Goal: Find specific page/section: Find specific page/section

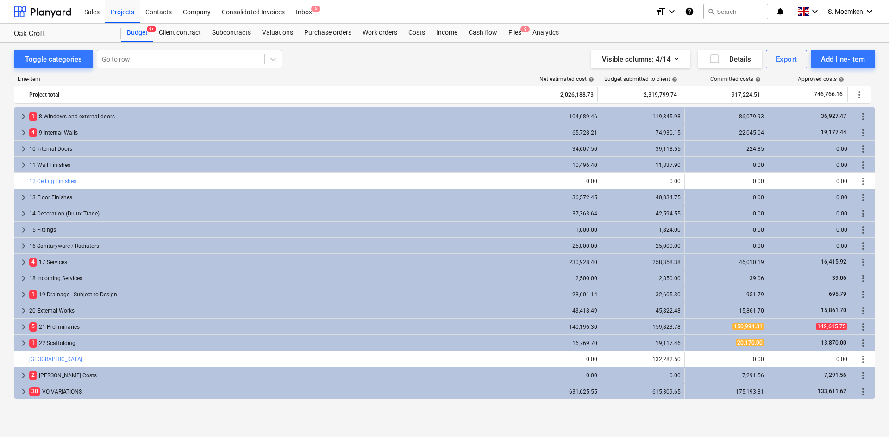
scroll to position [113, 0]
click at [319, 31] on div "Purchase orders" at bounding box center [328, 33] width 58 height 19
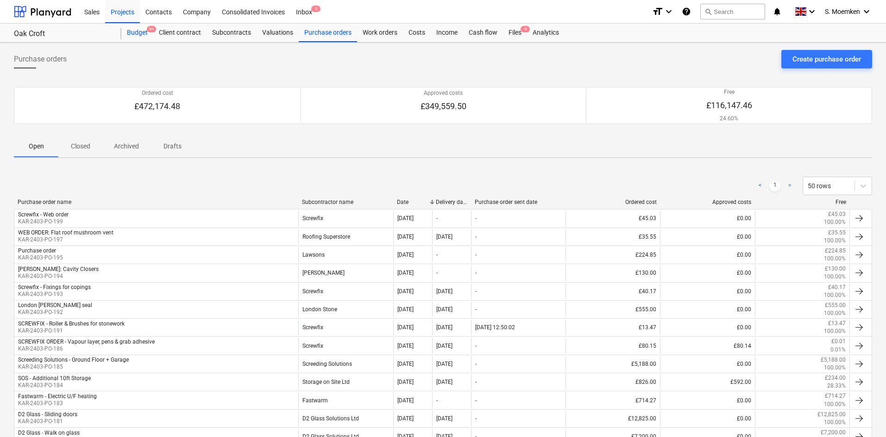
click at [136, 33] on div "Budget 9+" at bounding box center [137, 33] width 32 height 19
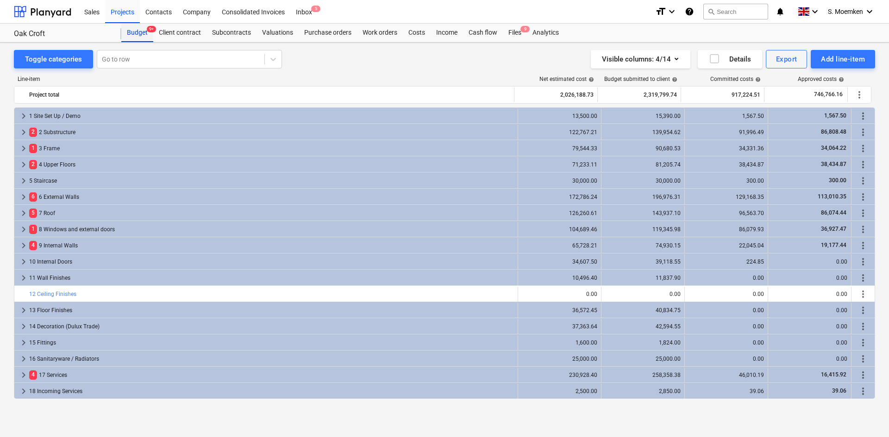
scroll to position [113, 0]
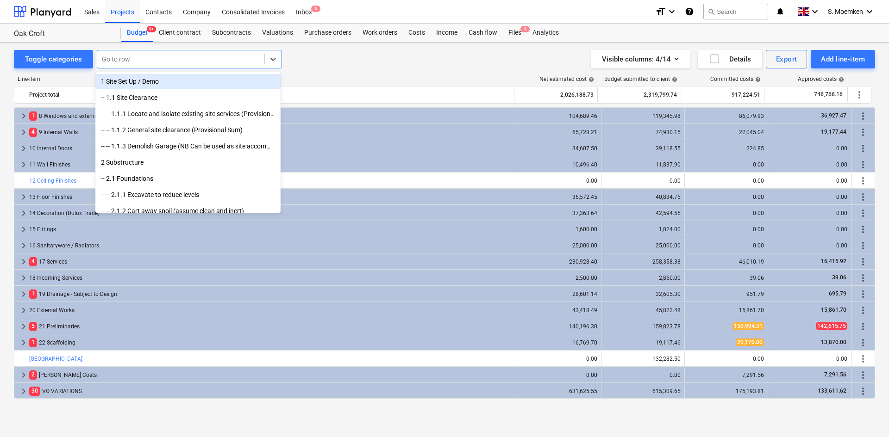
click at [139, 57] on div at bounding box center [181, 59] width 158 height 9
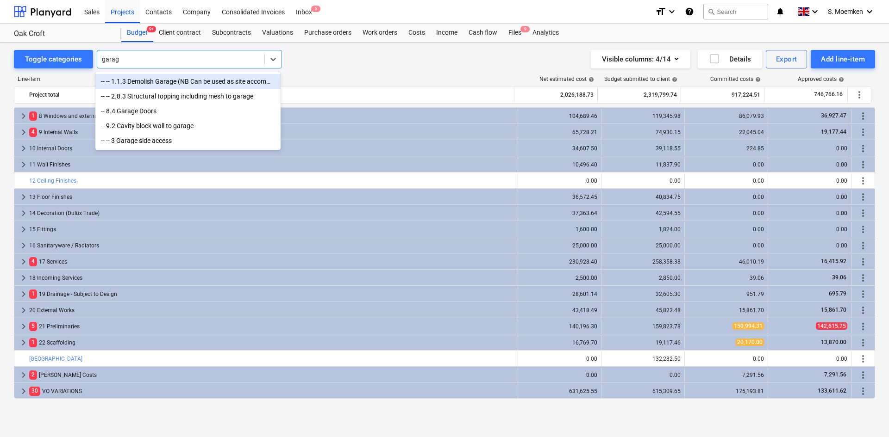
type input "garage"
click at [169, 83] on div "-- -- 1.1.3 Demolish Garage (NB Can be used as site accommodation / storage dur…" at bounding box center [187, 81] width 185 height 15
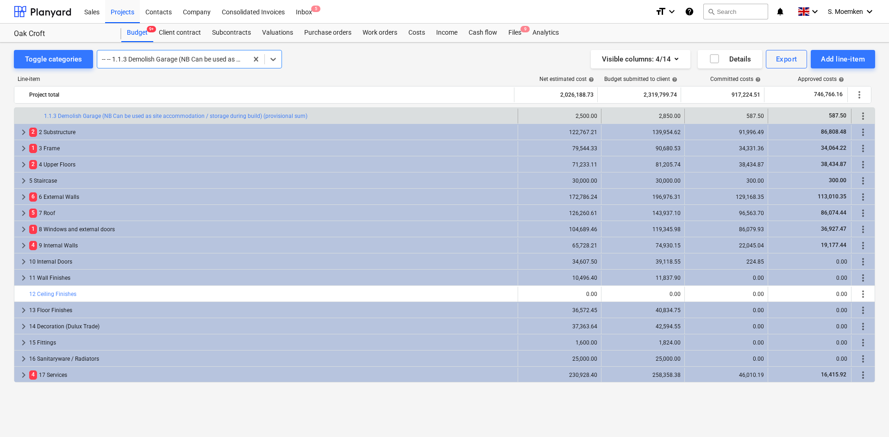
scroll to position [0, 0]
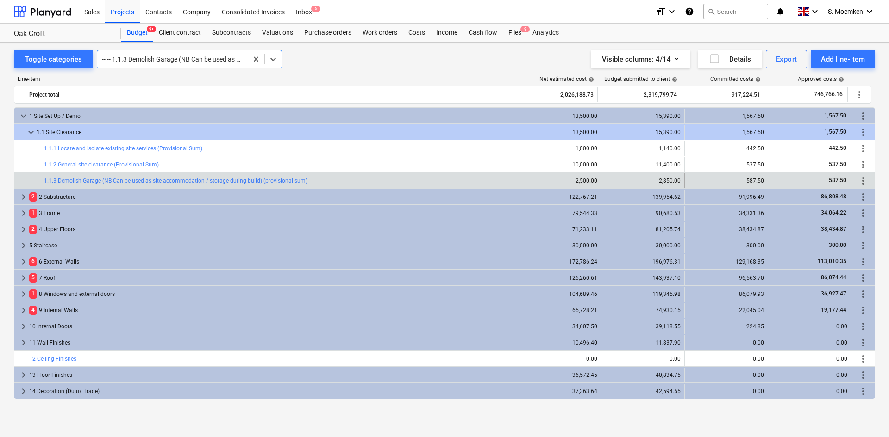
click at [175, 57] on div at bounding box center [172, 59] width 141 height 9
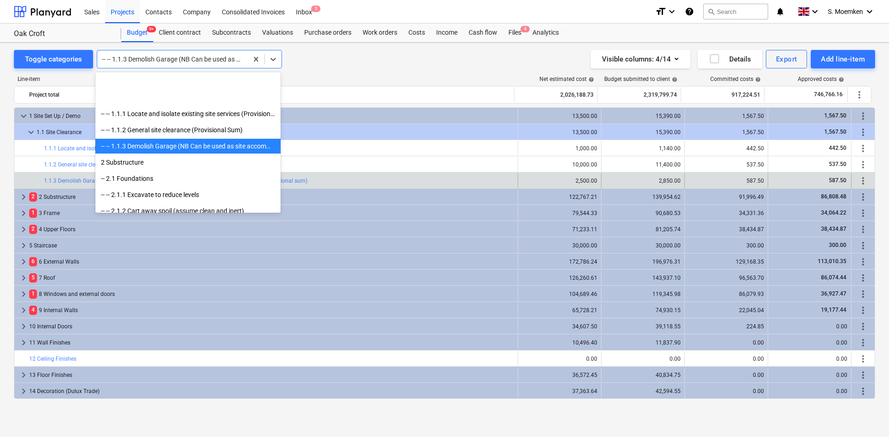
scroll to position [65, 0]
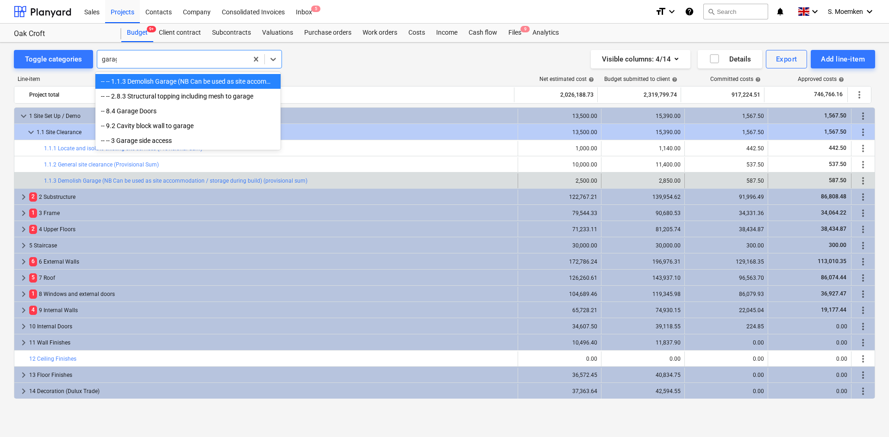
type input "garage"
click at [158, 142] on div "-- -- 3 Garage side access" at bounding box center [187, 140] width 185 height 15
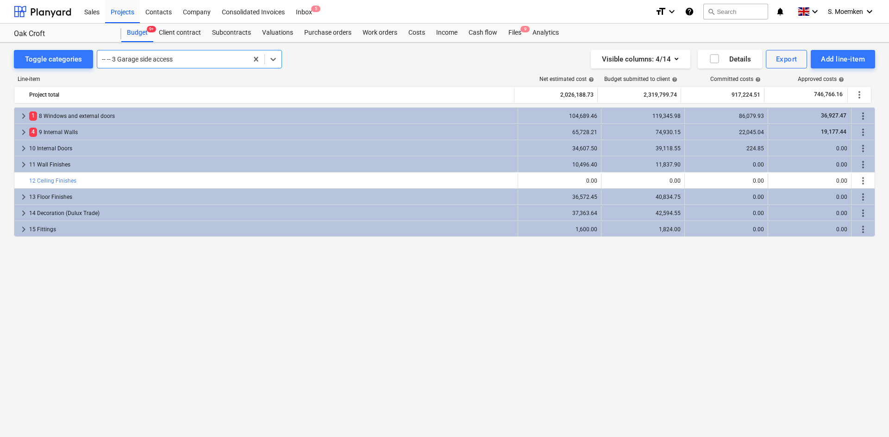
scroll to position [0, 0]
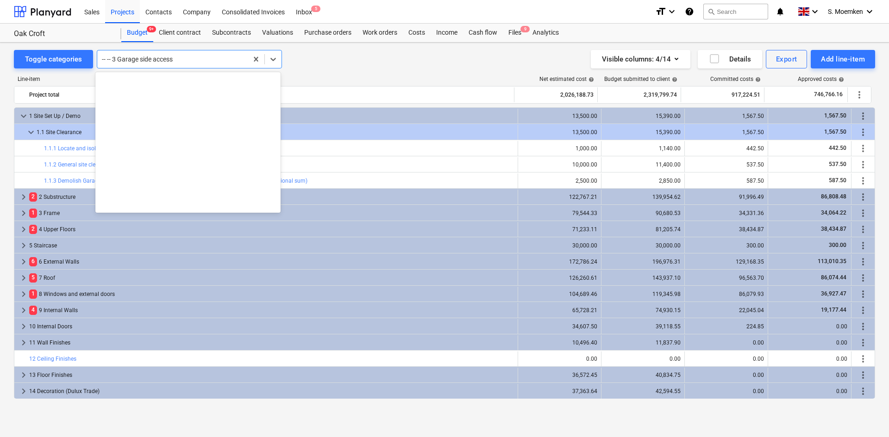
click at [197, 64] on div "-- -- 3 Garage side access" at bounding box center [172, 59] width 150 height 13
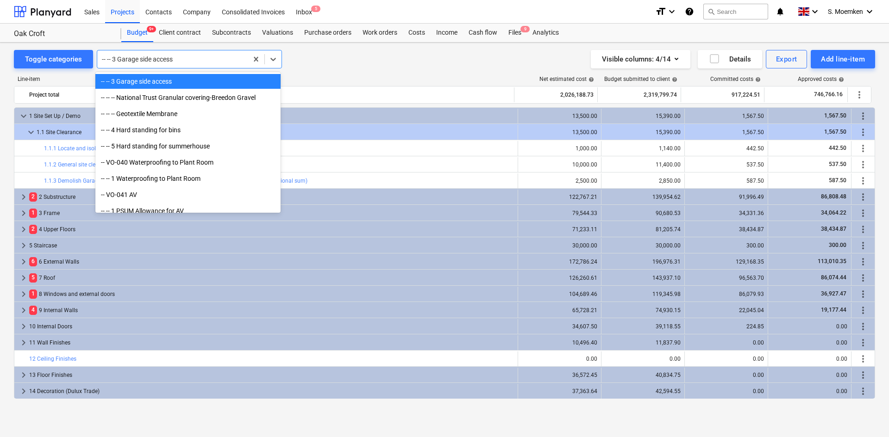
click at [137, 83] on div "-- -- 3 Garage side access" at bounding box center [187, 81] width 185 height 15
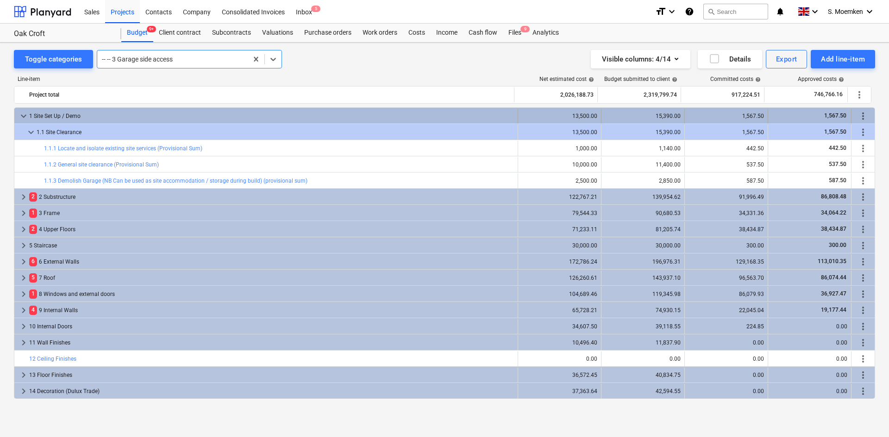
click at [20, 114] on span "keyboard_arrow_down" at bounding box center [23, 116] width 11 height 11
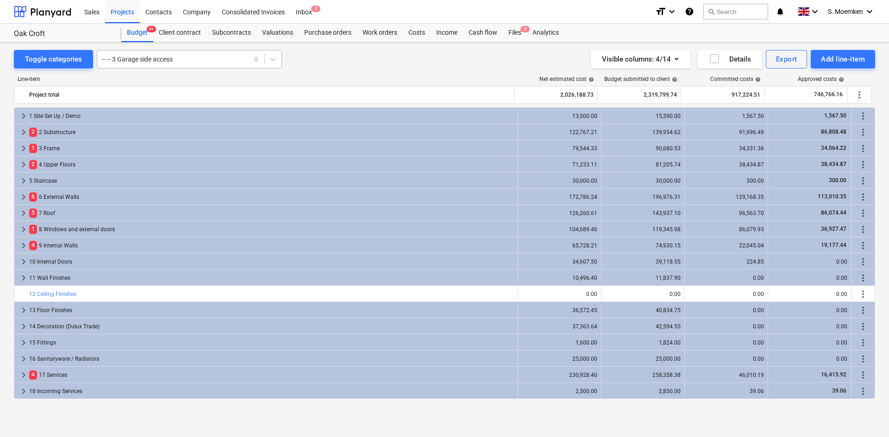
click at [209, 56] on div at bounding box center [172, 59] width 141 height 9
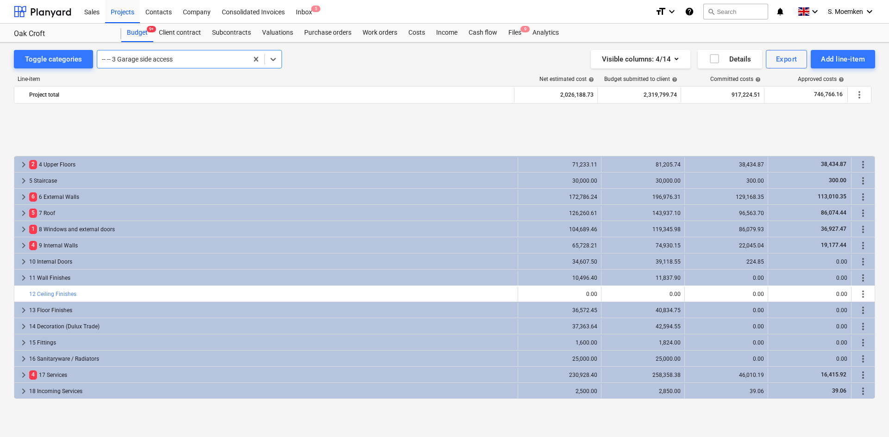
scroll to position [113, 0]
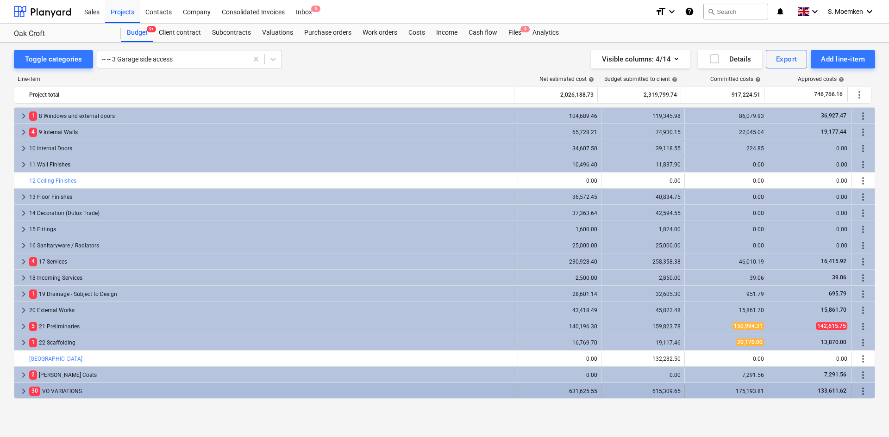
click at [52, 337] on div "30 VO VARIATIONS" at bounding box center [271, 391] width 485 height 15
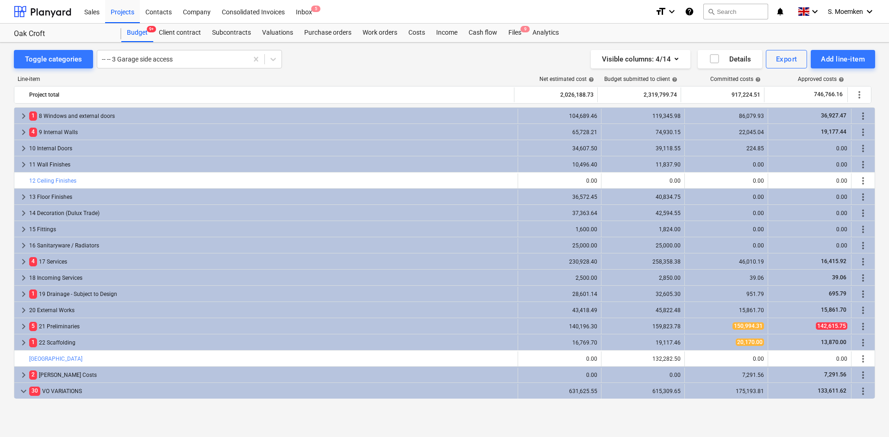
click at [52, 337] on div "30 VO VARIATIONS" at bounding box center [271, 391] width 485 height 15
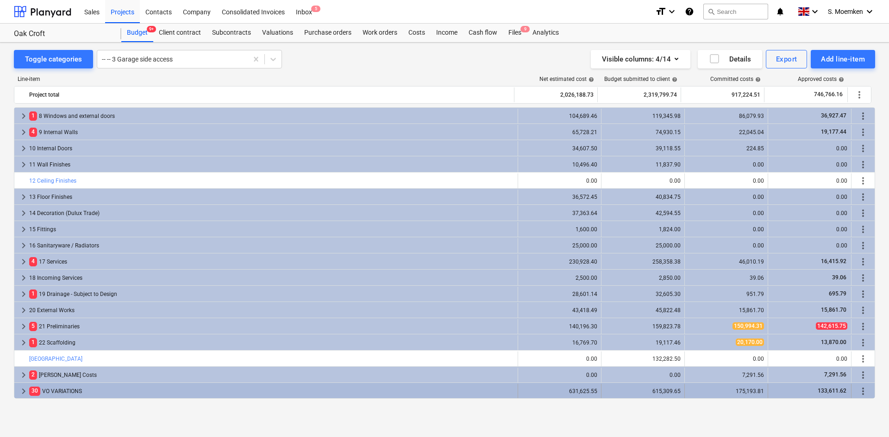
click at [23, 337] on span "keyboard_arrow_right" at bounding box center [23, 391] width 11 height 11
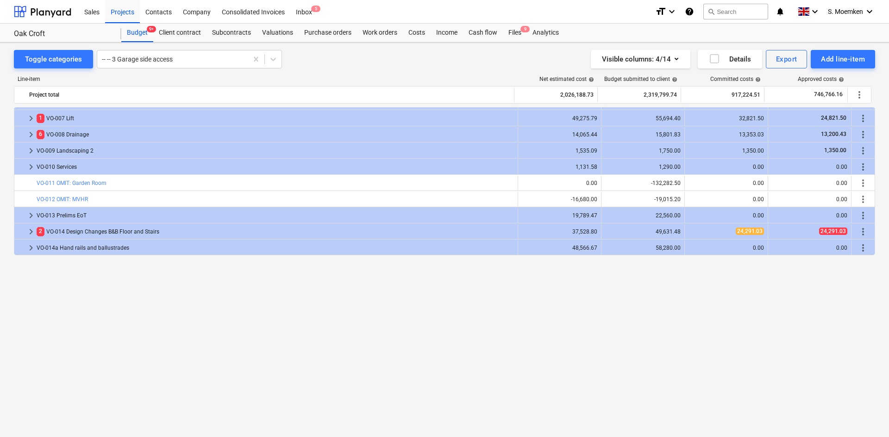
scroll to position [252, 0]
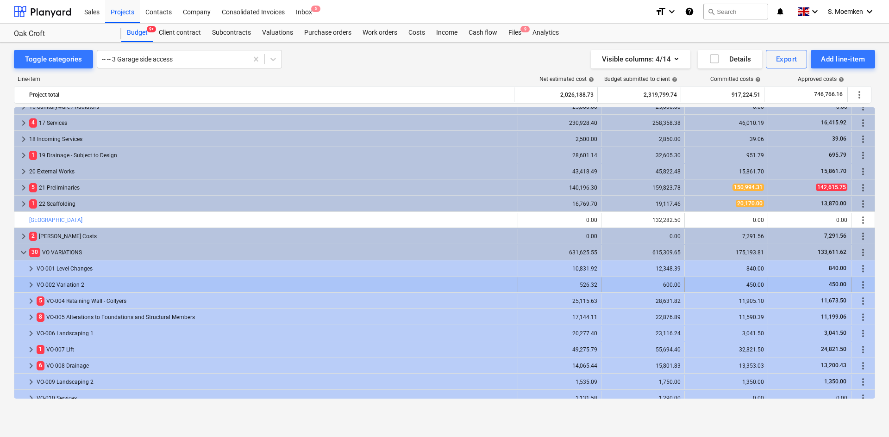
click at [31, 280] on span "keyboard_arrow_right" at bounding box center [30, 285] width 11 height 11
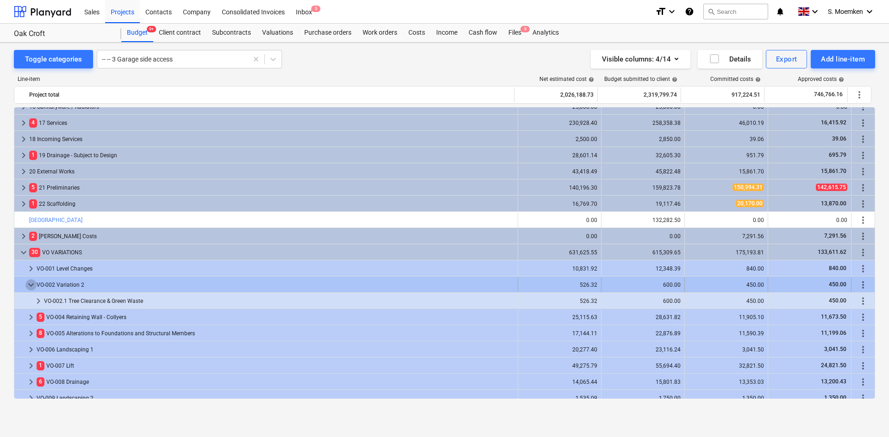
click at [31, 282] on span "keyboard_arrow_down" at bounding box center [30, 285] width 11 height 11
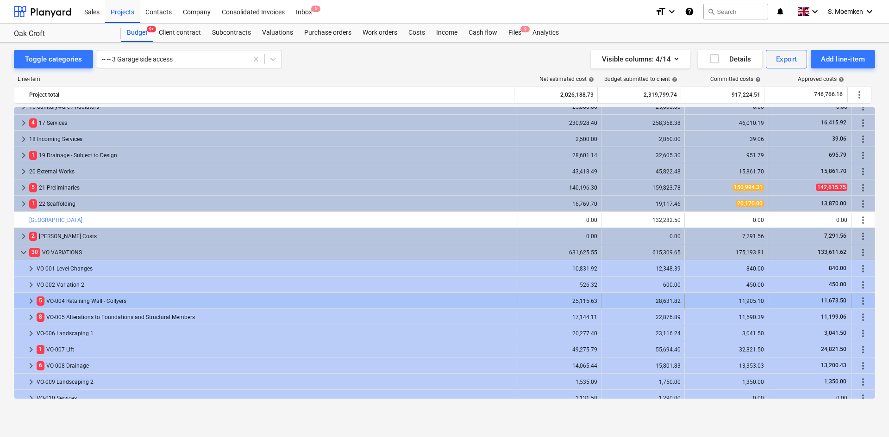
click at [29, 297] on span "keyboard_arrow_right" at bounding box center [30, 301] width 11 height 11
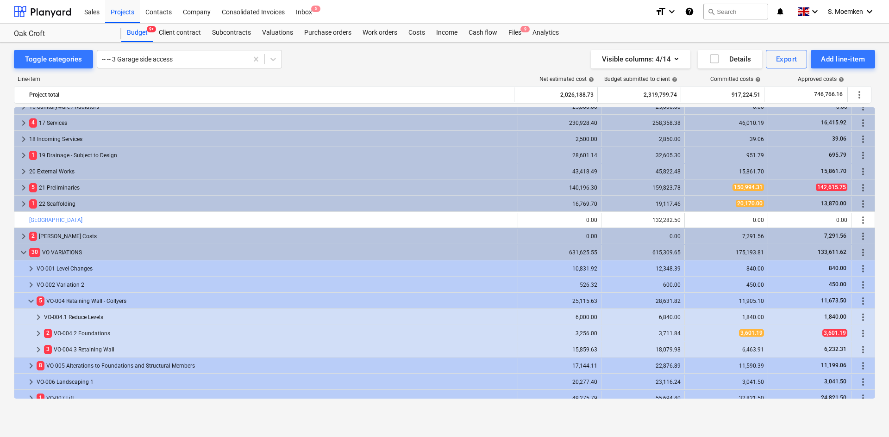
click at [29, 297] on span "keyboard_arrow_down" at bounding box center [30, 301] width 11 height 11
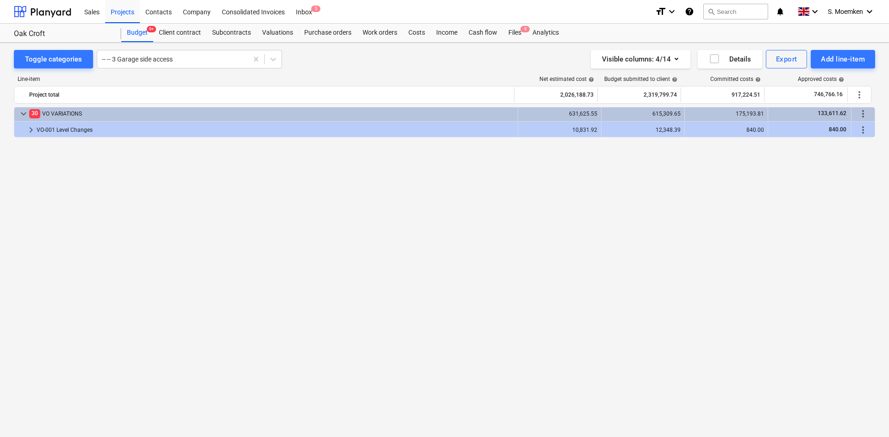
scroll to position [67, 0]
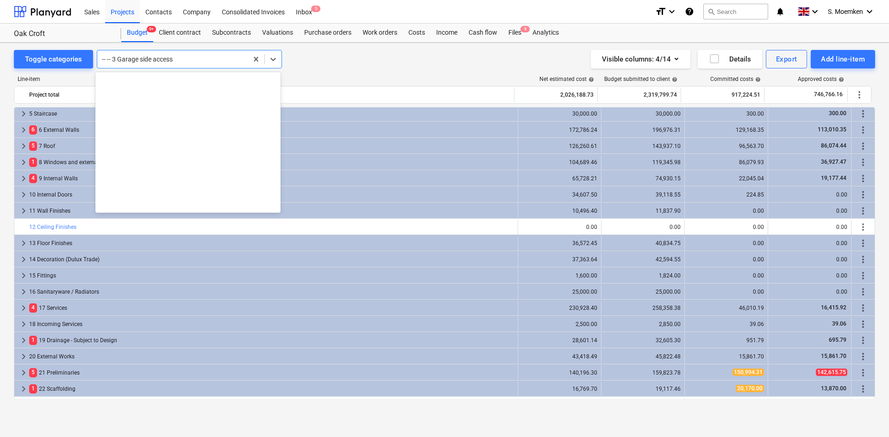
click at [194, 62] on div at bounding box center [172, 59] width 141 height 9
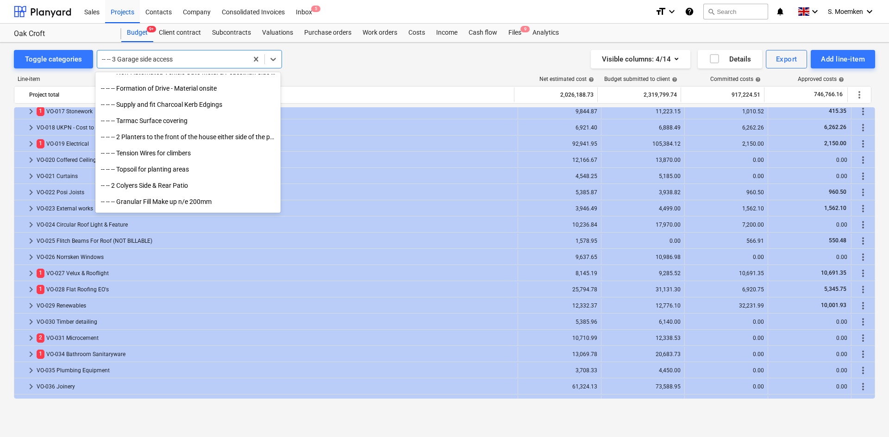
scroll to position [715, 0]
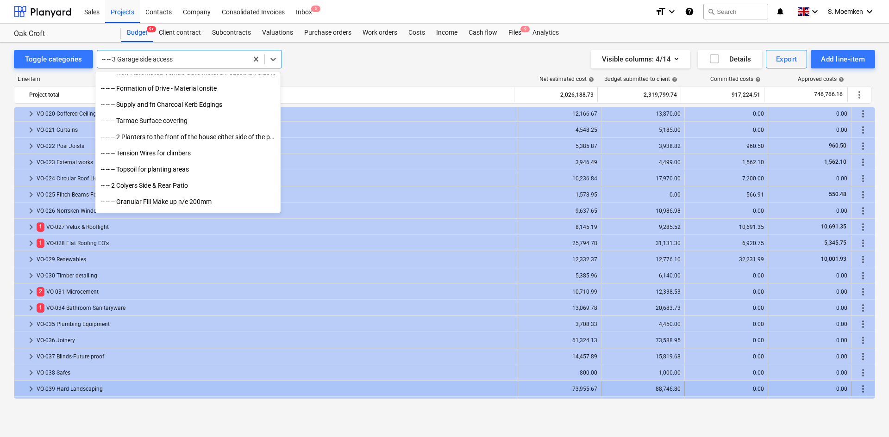
click at [31, 337] on span "keyboard_arrow_right" at bounding box center [30, 389] width 11 height 11
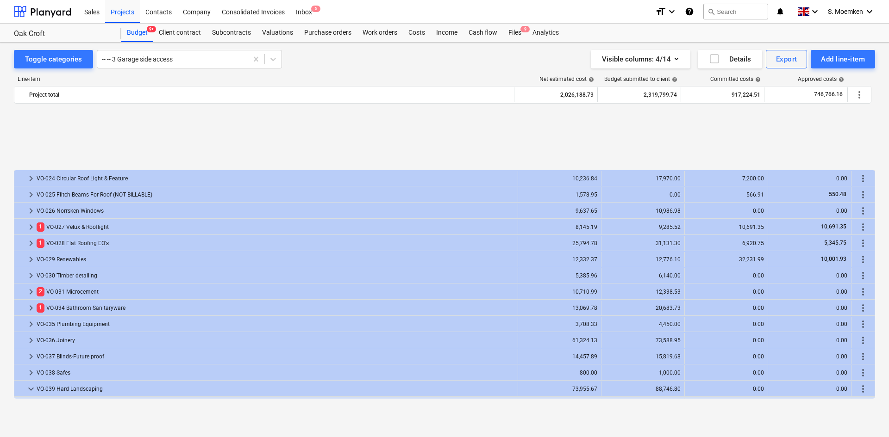
scroll to position [859, 0]
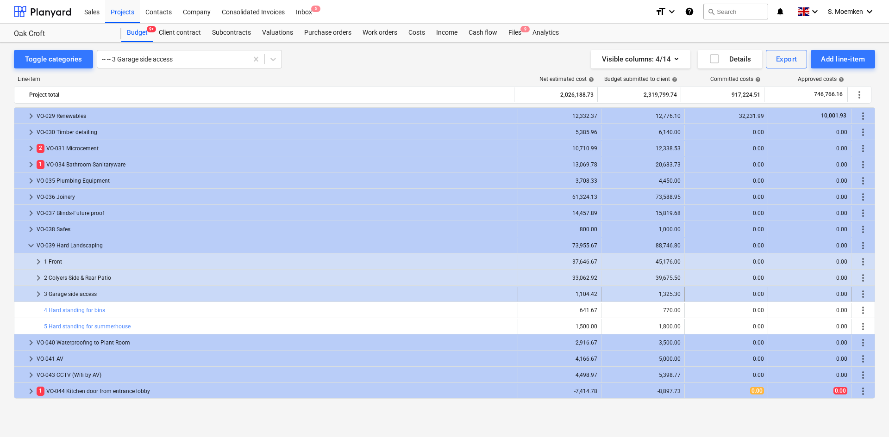
click at [38, 297] on span "keyboard_arrow_right" at bounding box center [38, 294] width 11 height 11
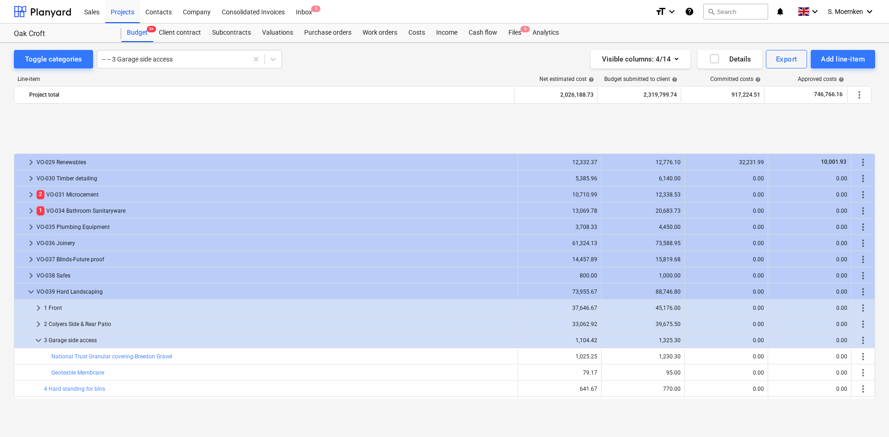
scroll to position [891, 0]
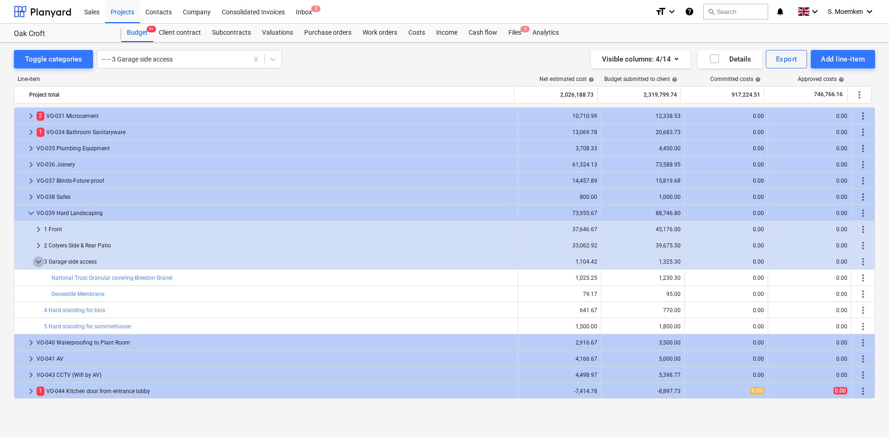
click at [37, 258] on span "keyboard_arrow_down" at bounding box center [38, 261] width 11 height 11
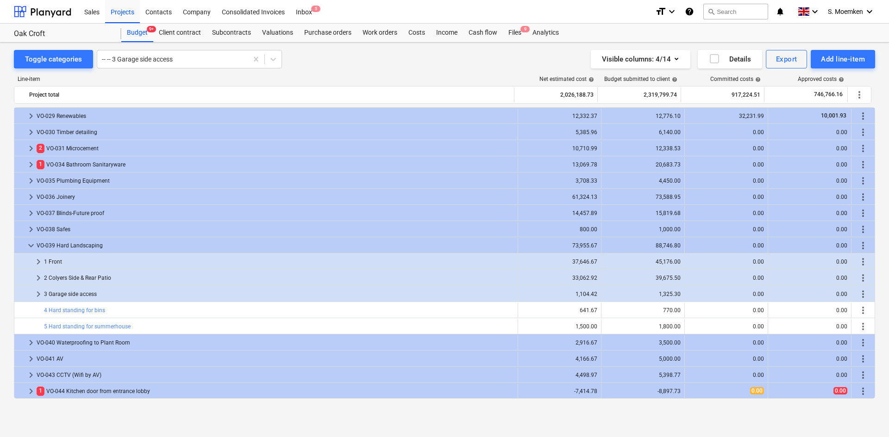
scroll to position [859, 0]
click at [38, 294] on span "keyboard_arrow_right" at bounding box center [38, 294] width 11 height 11
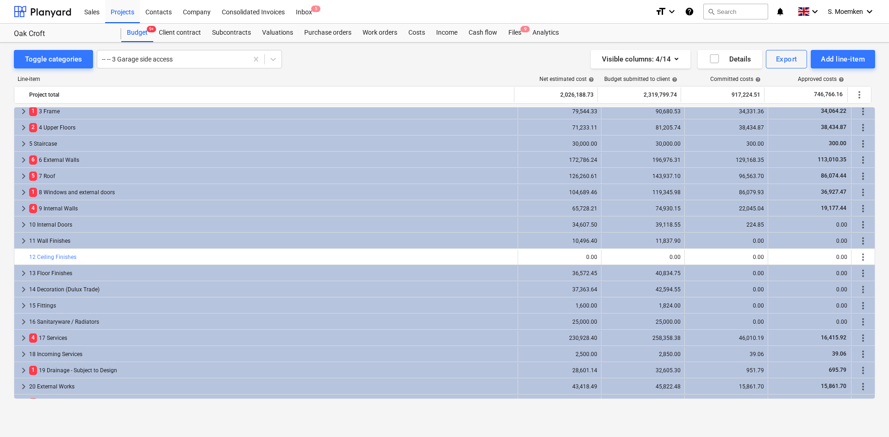
scroll to position [0, 0]
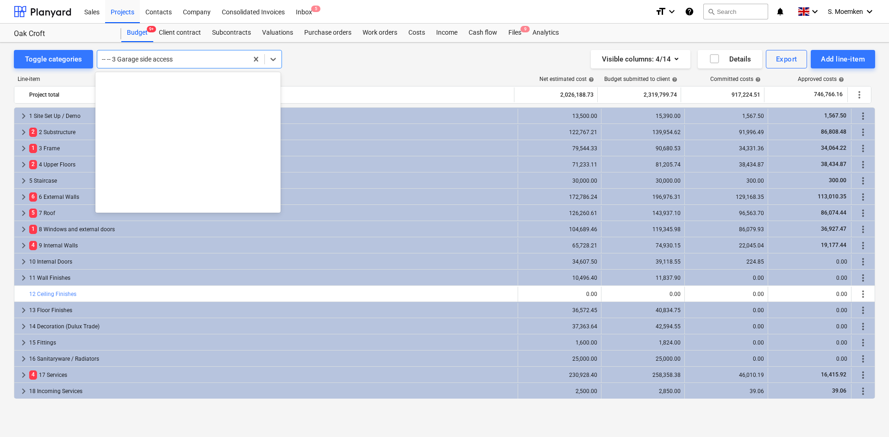
click at [190, 59] on div at bounding box center [172, 59] width 141 height 9
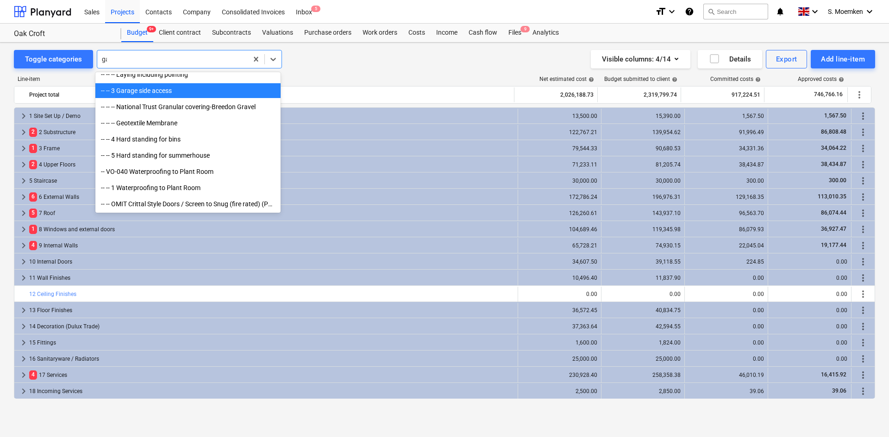
scroll to position [185, 0]
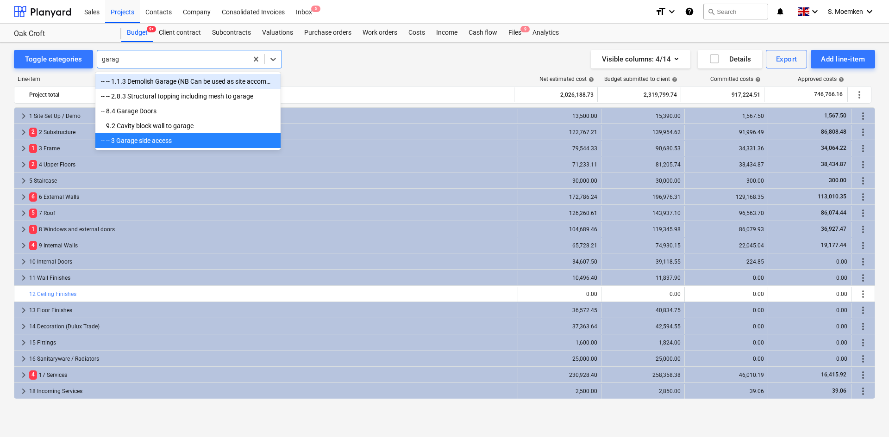
type input "garage"
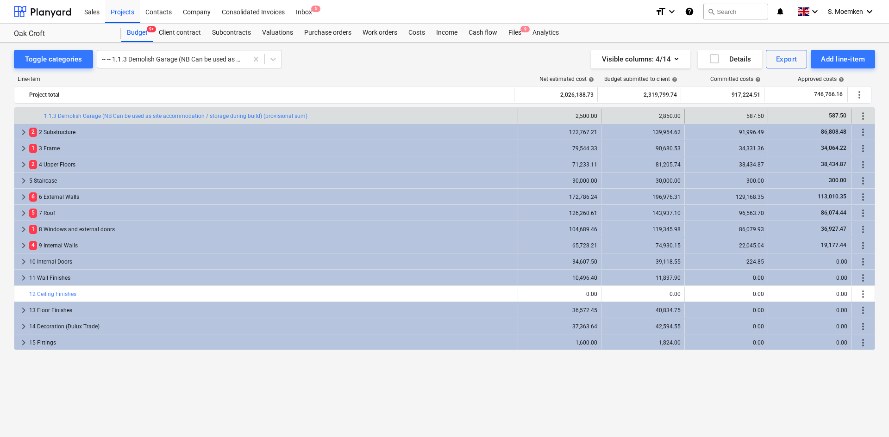
scroll to position [0, 0]
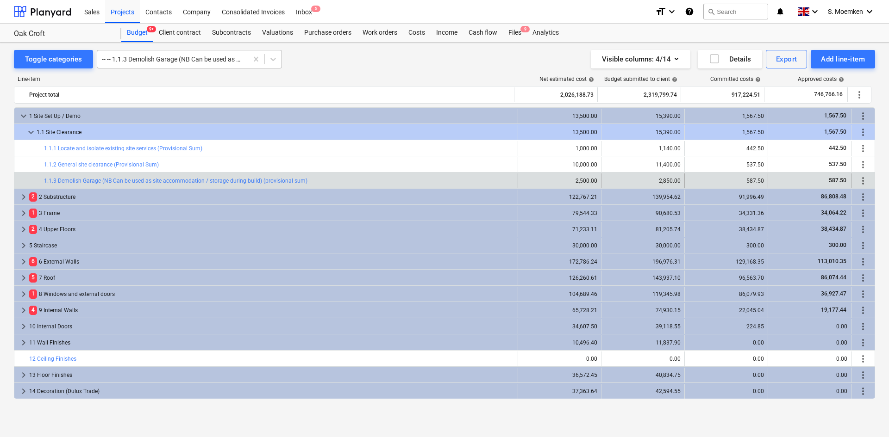
click at [191, 57] on div at bounding box center [172, 59] width 141 height 9
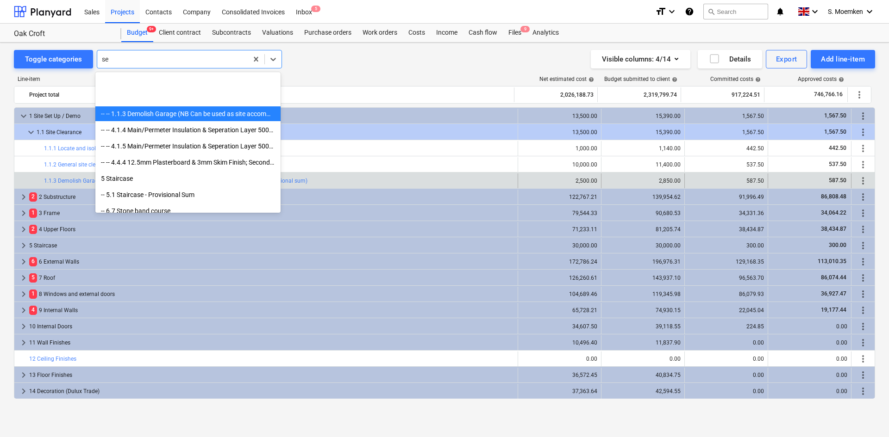
scroll to position [65, 0]
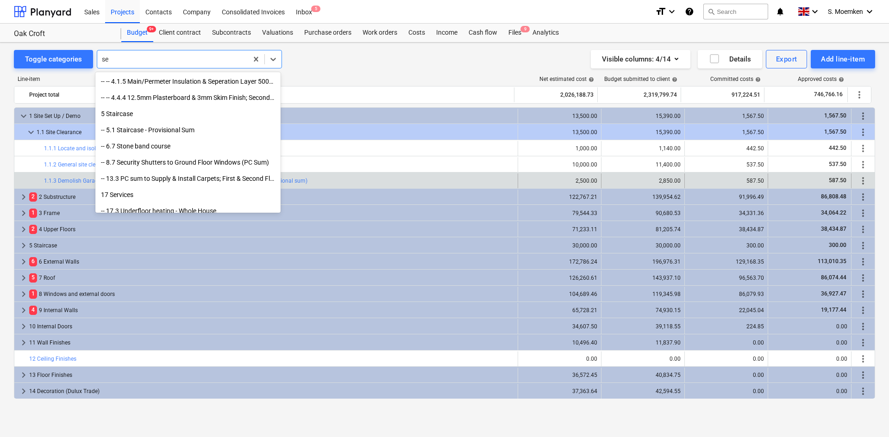
type input "s"
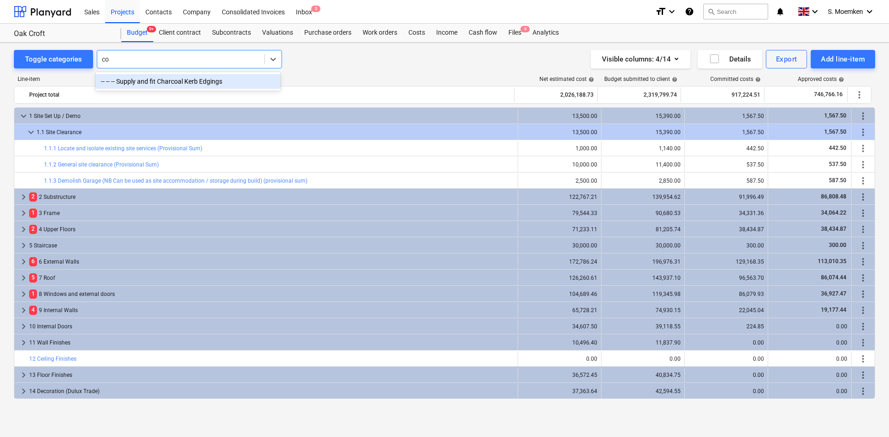
type input "c"
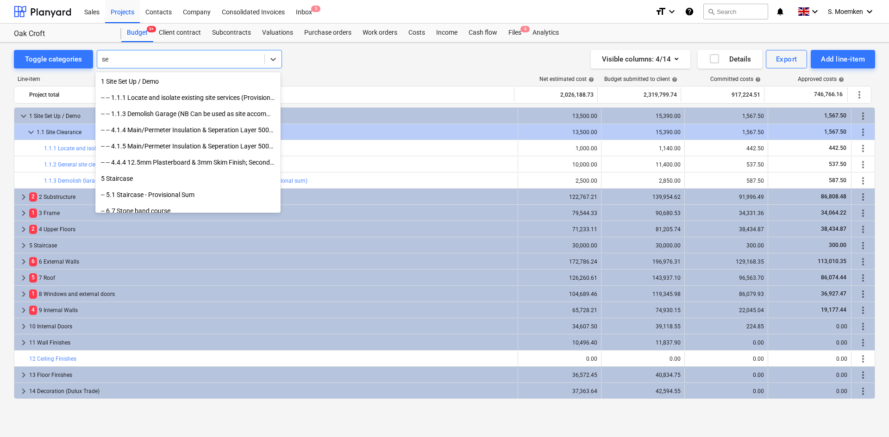
type input "s"
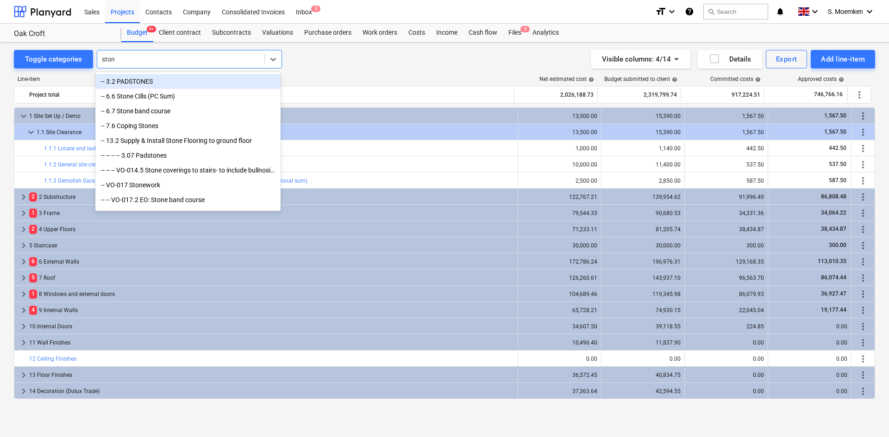
type input "stone"
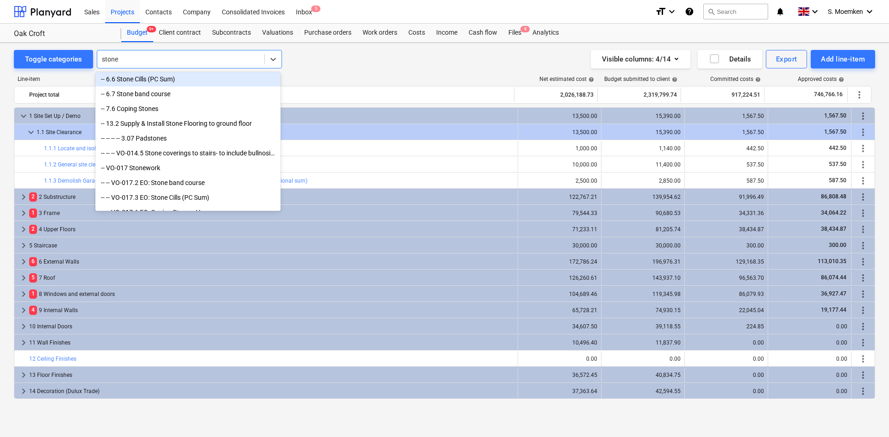
scroll to position [33, 0]
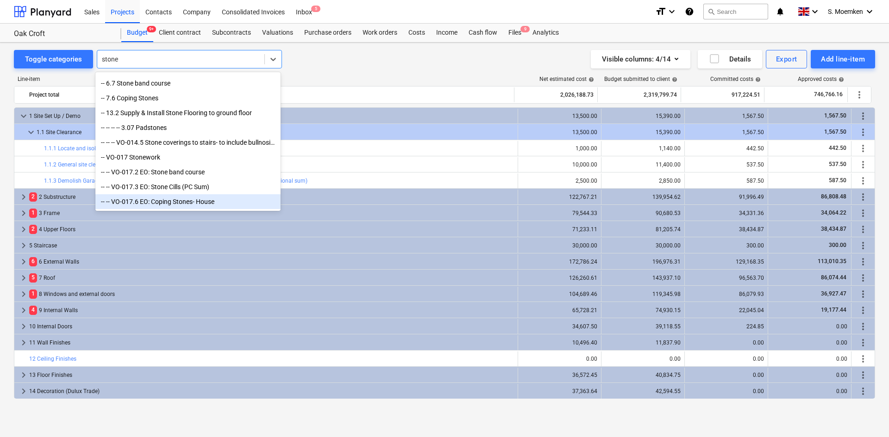
click at [183, 201] on div "-- -- VO-017.6 EO: Coping Stones- House" at bounding box center [187, 201] width 185 height 15
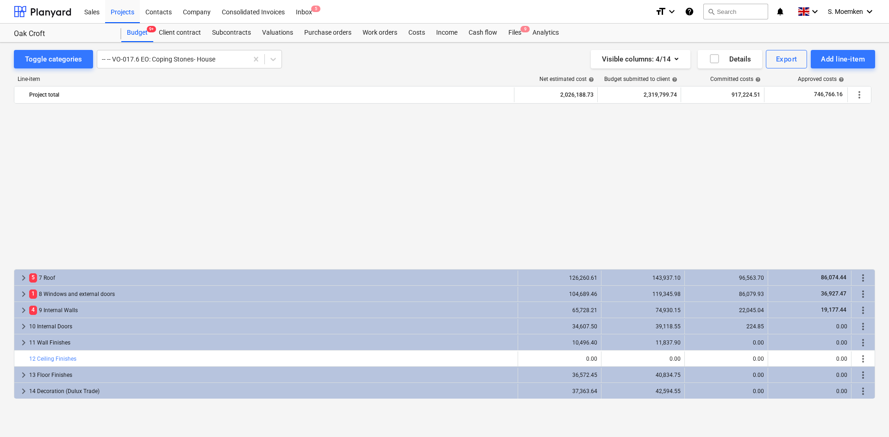
scroll to position [185, 0]
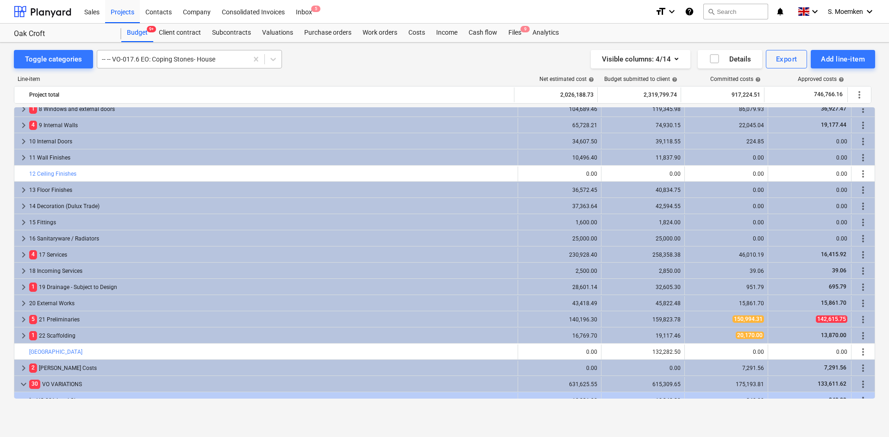
drag, startPoint x: 138, startPoint y: 60, endPoint x: 177, endPoint y: 56, distance: 39.5
click at [138, 60] on div at bounding box center [172, 59] width 141 height 9
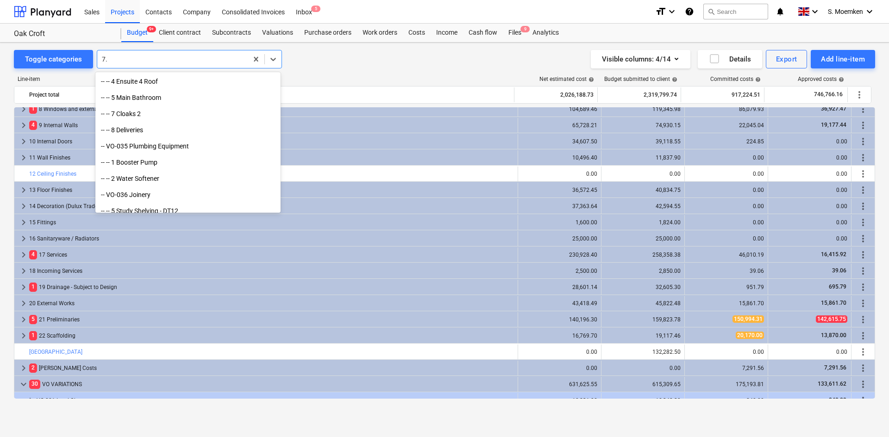
scroll to position [931, 0]
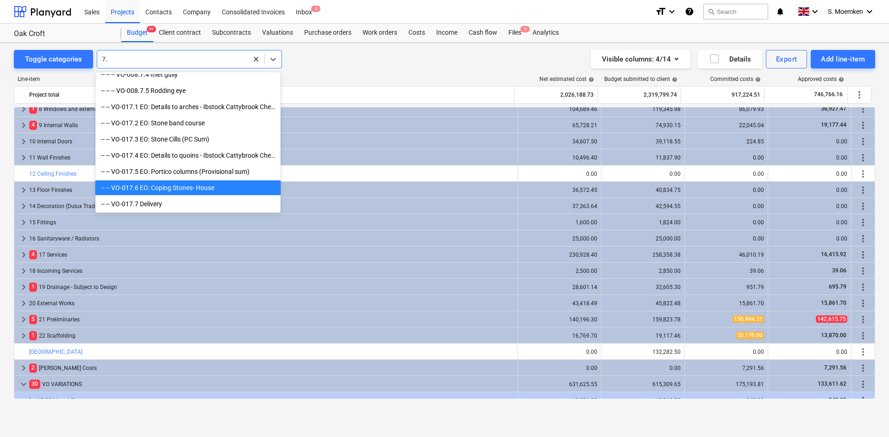
type input "7.6"
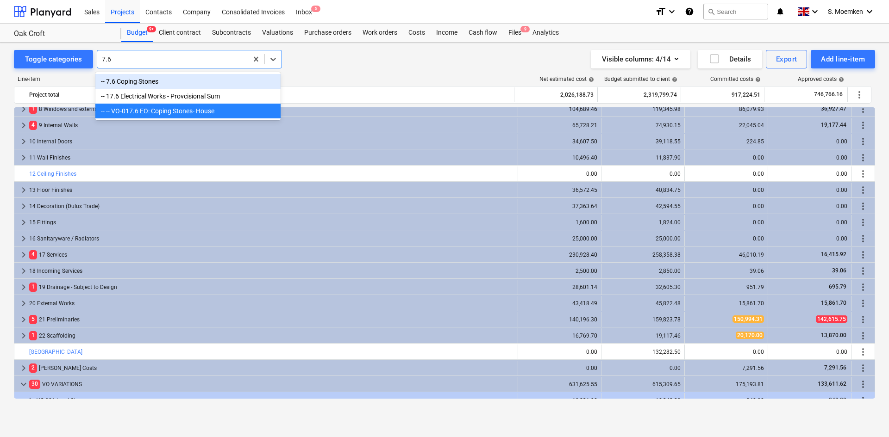
click at [157, 81] on div "-- 7.6 Coping Stones" at bounding box center [187, 81] width 185 height 15
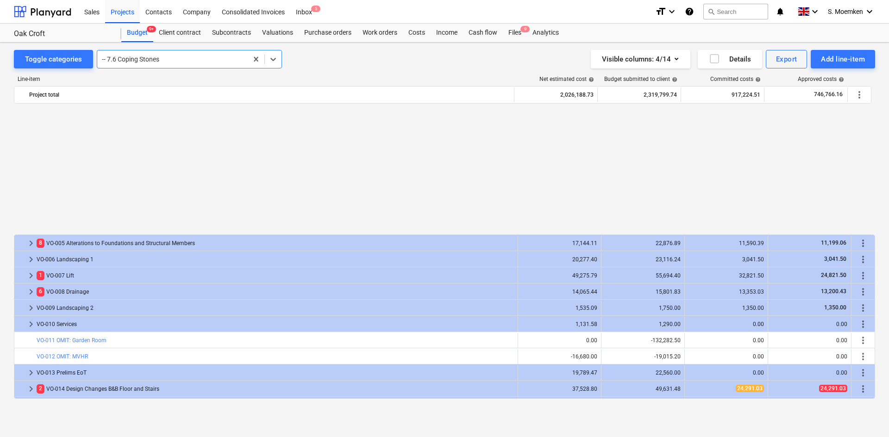
scroll to position [815, 0]
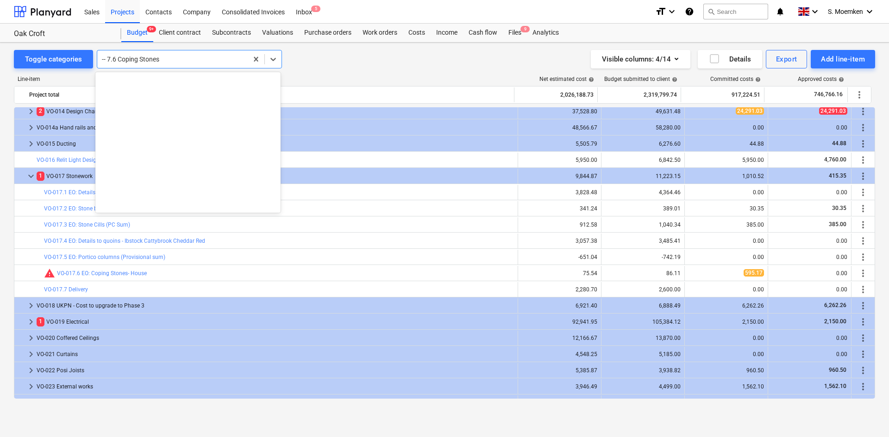
click at [169, 59] on div at bounding box center [172, 59] width 141 height 9
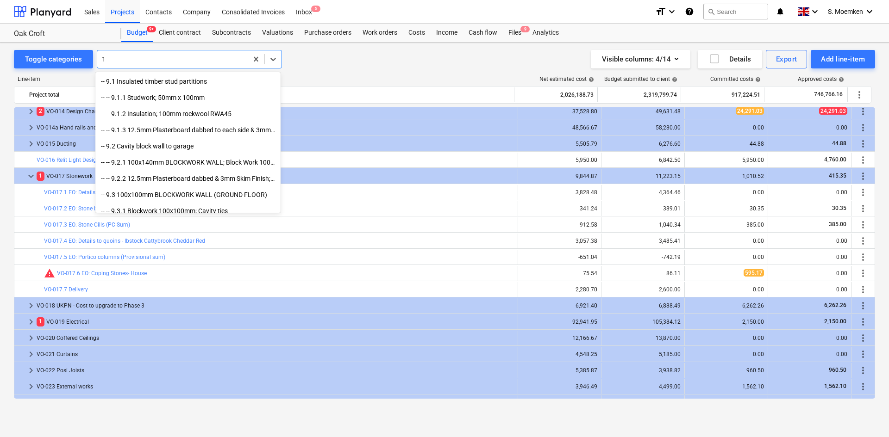
type input "17"
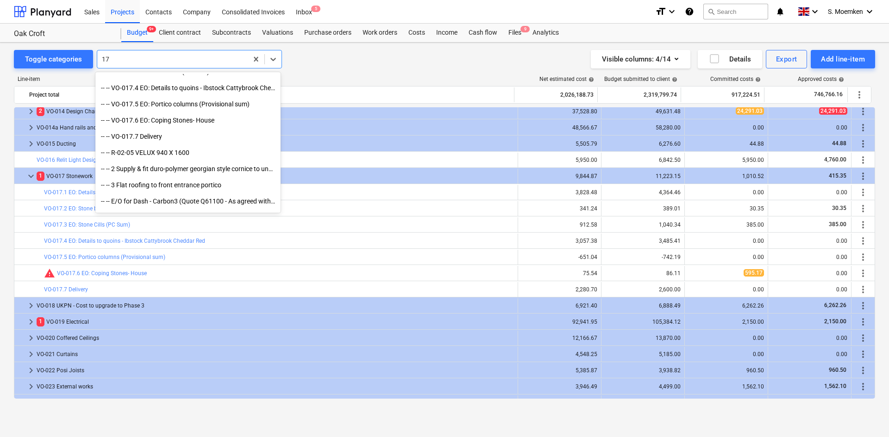
scroll to position [1146, 0]
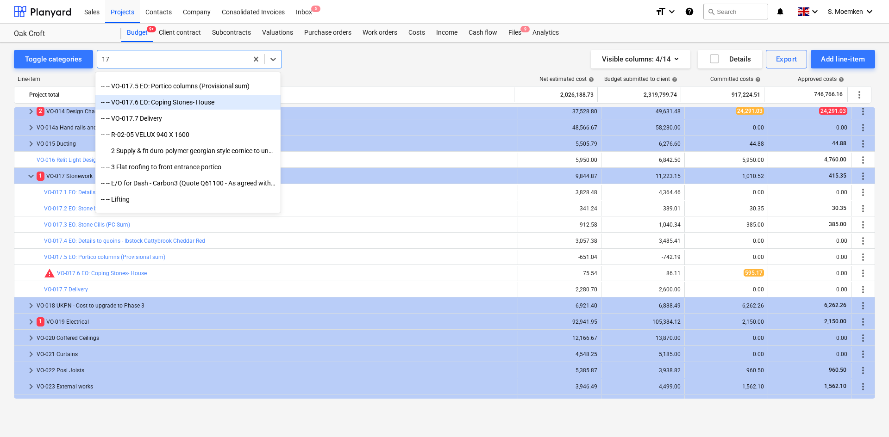
click at [179, 103] on div "-- -- VO-017.6 EO: Coping Stones- House" at bounding box center [187, 102] width 185 height 15
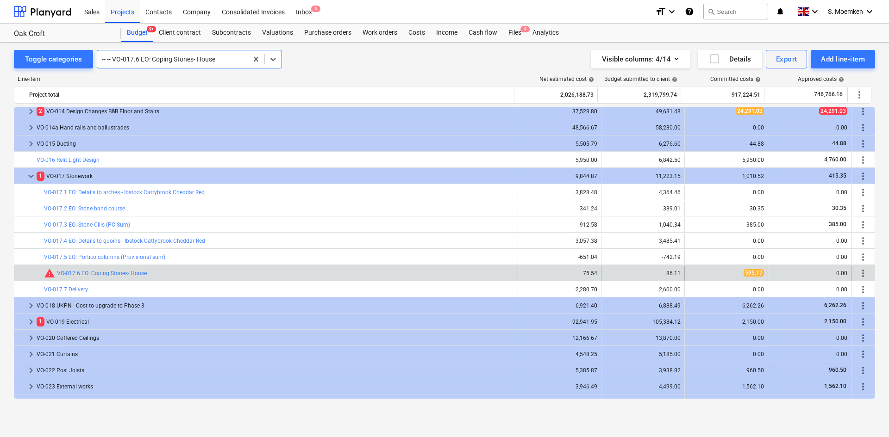
scroll to position [972, 0]
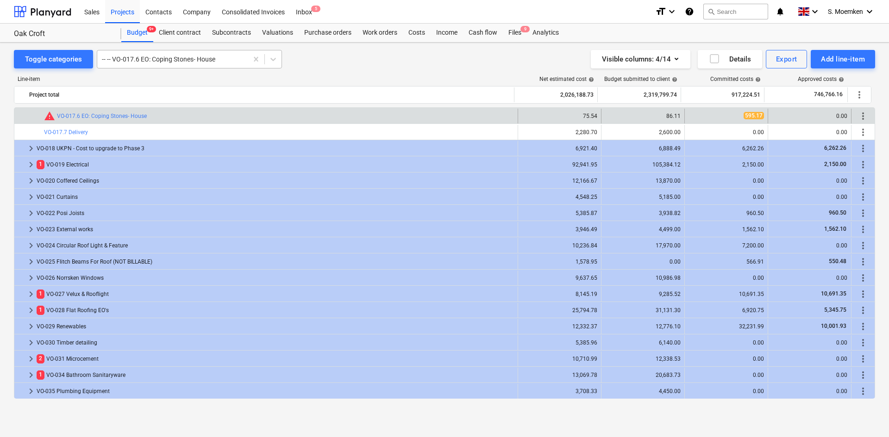
click at [183, 58] on div at bounding box center [172, 59] width 141 height 9
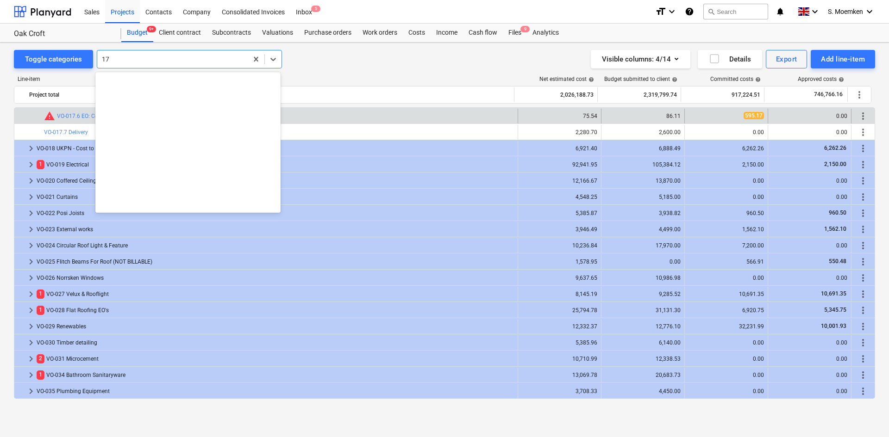
scroll to position [331, 0]
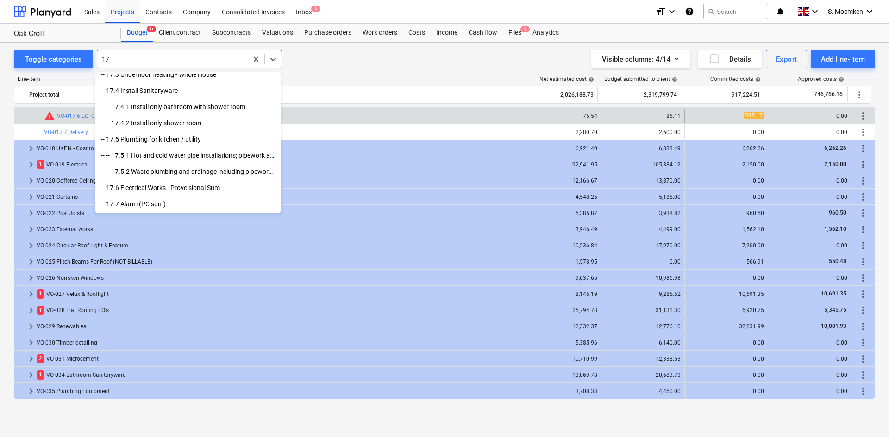
type input "1"
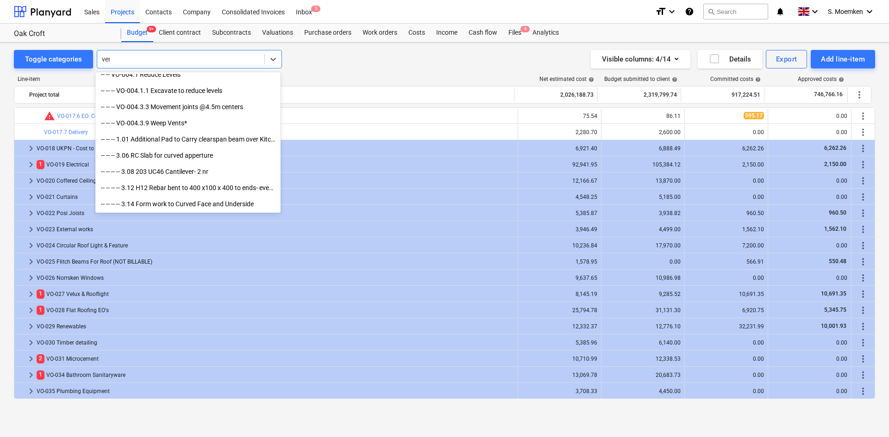
type input "vent"
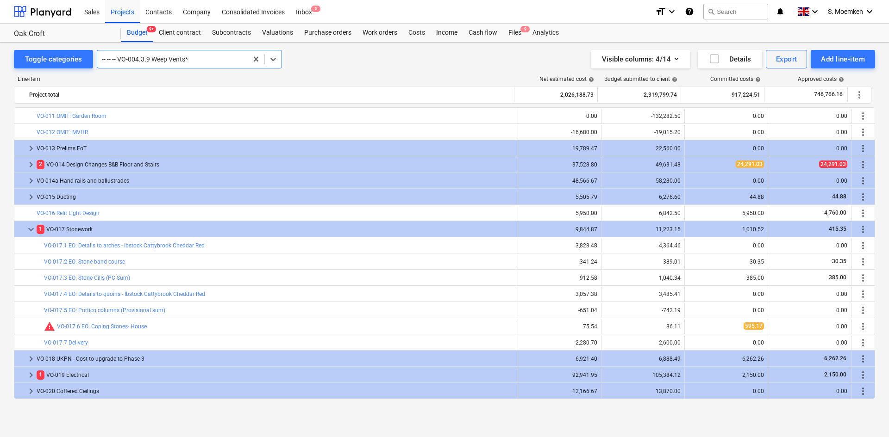
scroll to position [843, 0]
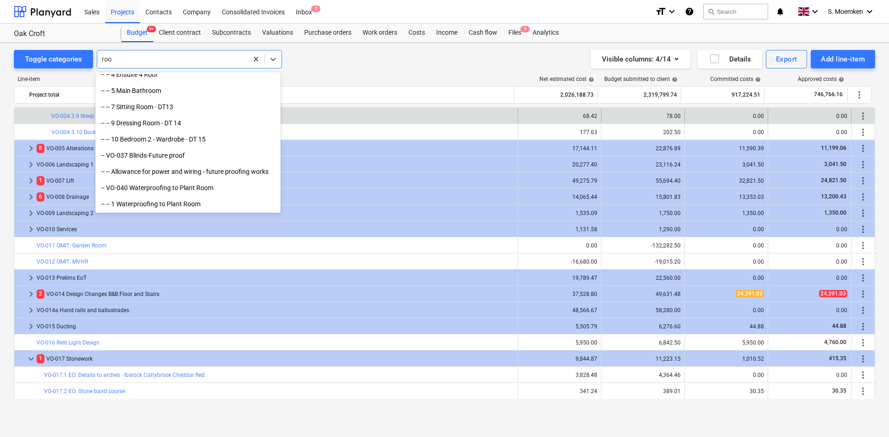
type input "roof"
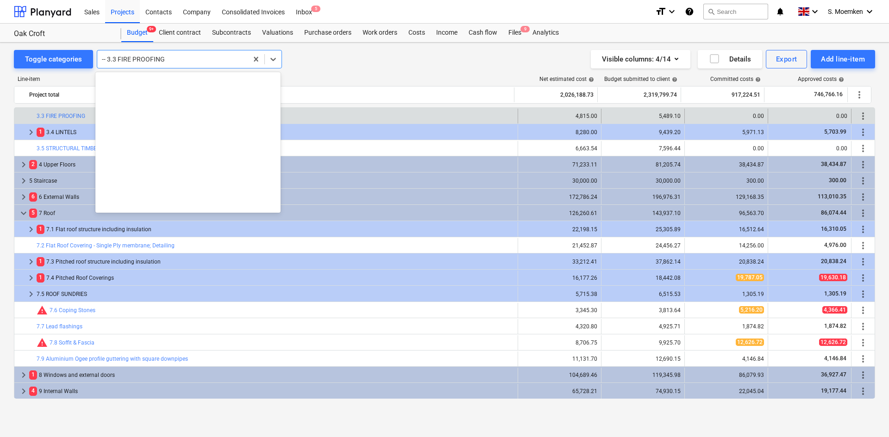
scroll to position [583, 0]
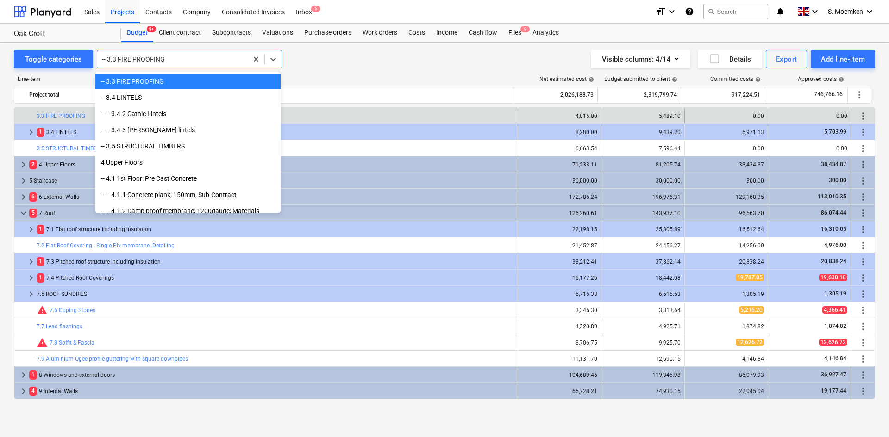
drag, startPoint x: 168, startPoint y: 57, endPoint x: 109, endPoint y: 57, distance: 58.8
click at [109, 57] on div at bounding box center [172, 59] width 141 height 9
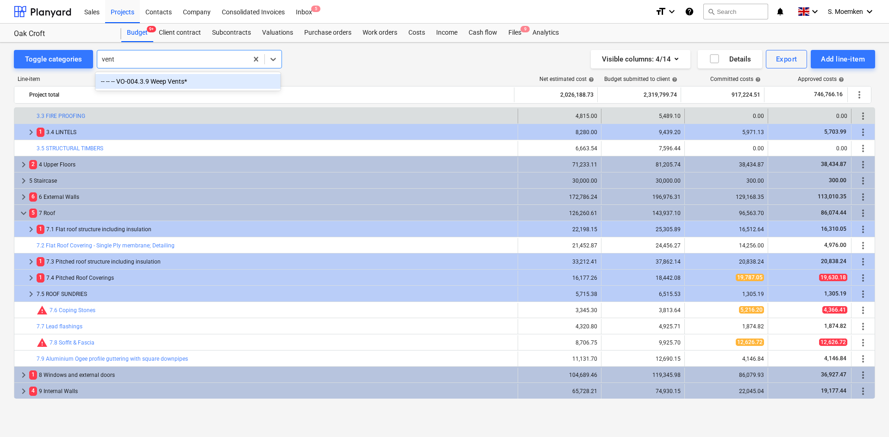
type input "vent"
click at [178, 44] on div "Toggle categories -- 3.3 FIRE PROOFING Visible columns : 4/14 Details Export Ad…" at bounding box center [444, 230] width 889 height 375
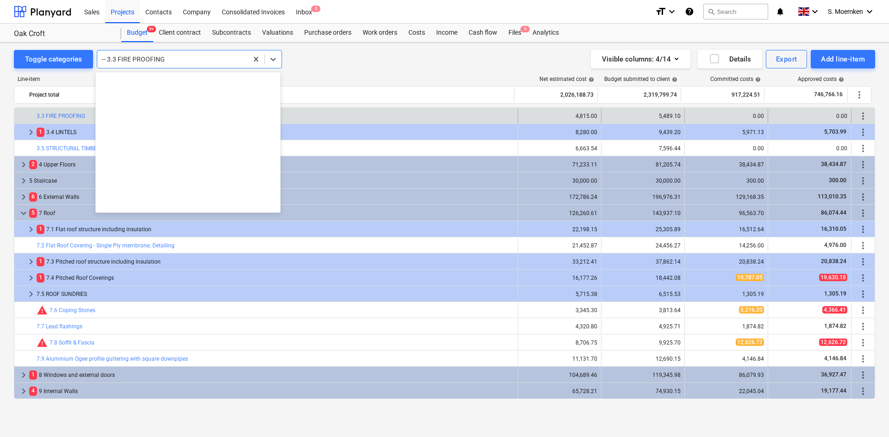
click at [173, 57] on div at bounding box center [172, 59] width 141 height 9
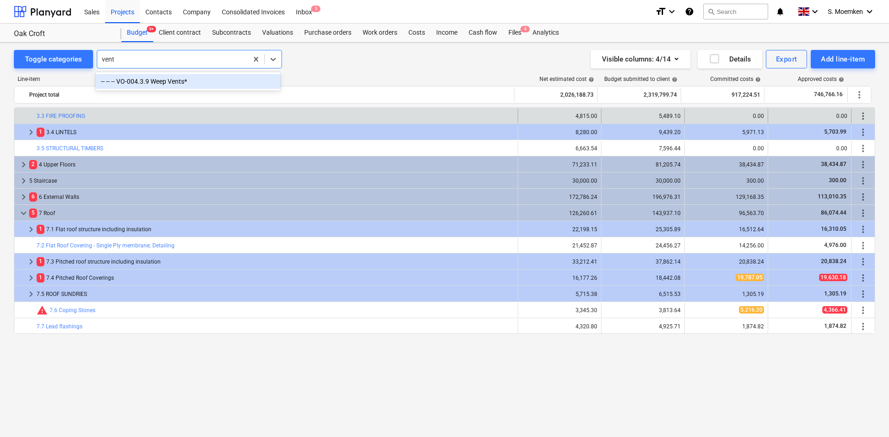
scroll to position [53, 0]
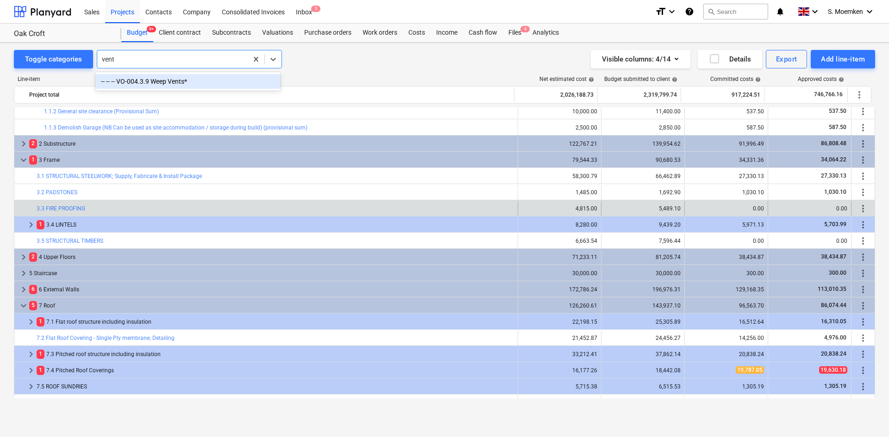
type input "vent"
click at [164, 57] on div at bounding box center [172, 59] width 141 height 9
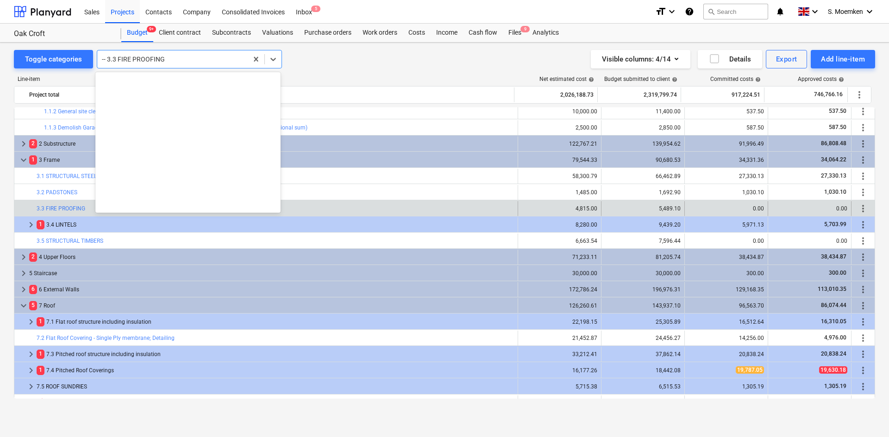
scroll to position [583, 0]
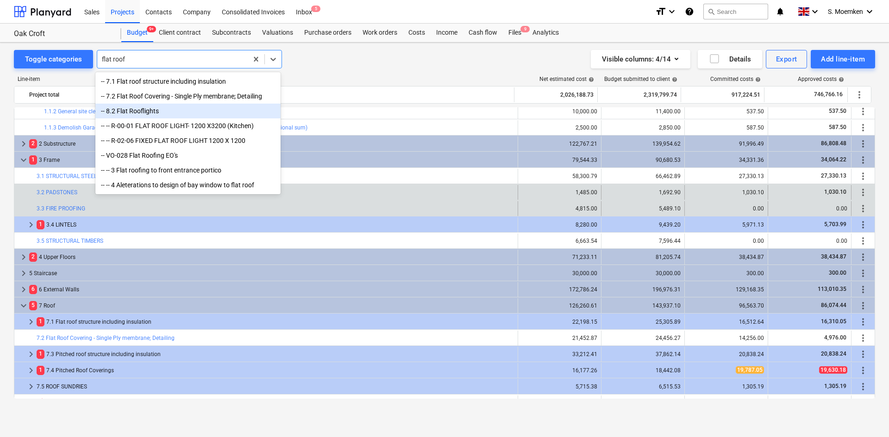
type input "flat roof"
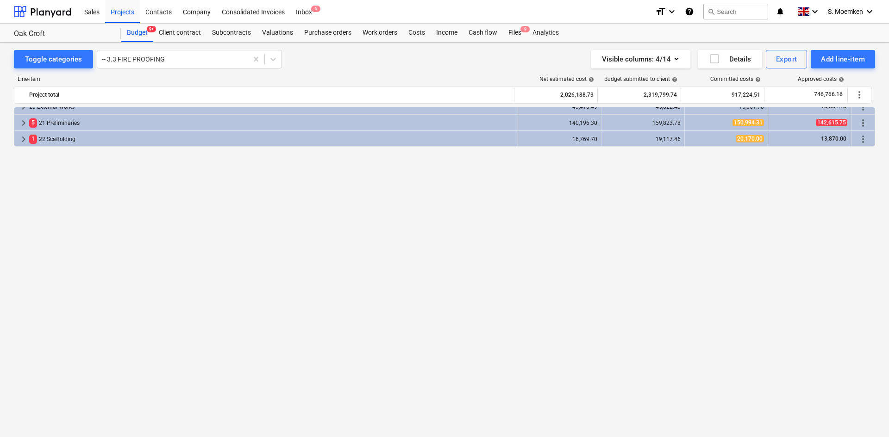
scroll to position [331, 0]
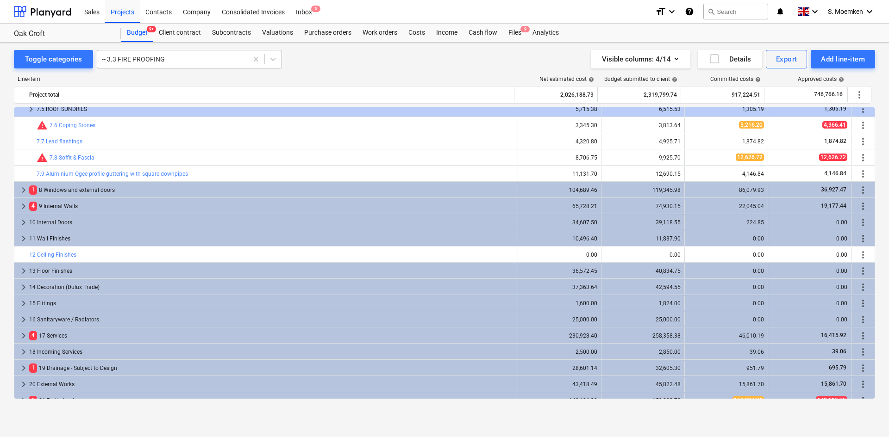
click at [182, 58] on div at bounding box center [172, 59] width 141 height 9
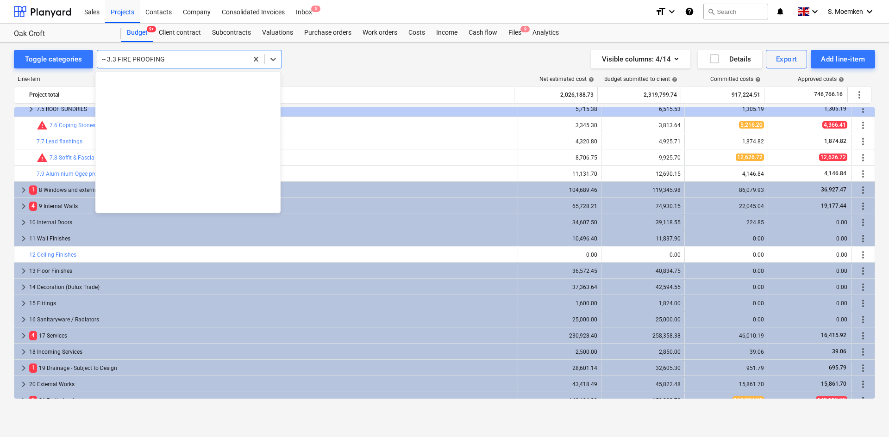
scroll to position [583, 0]
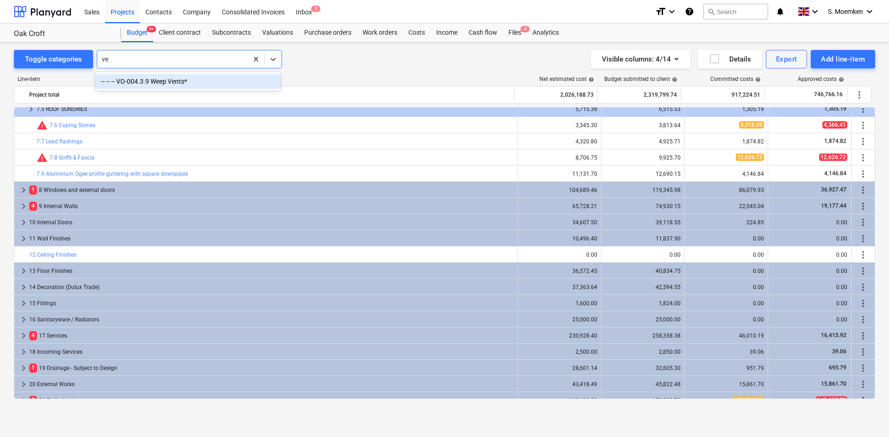
type input "v"
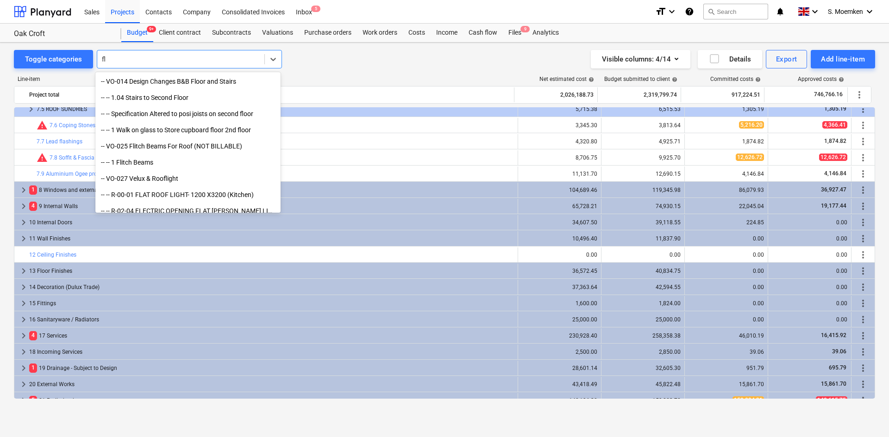
type input "fla"
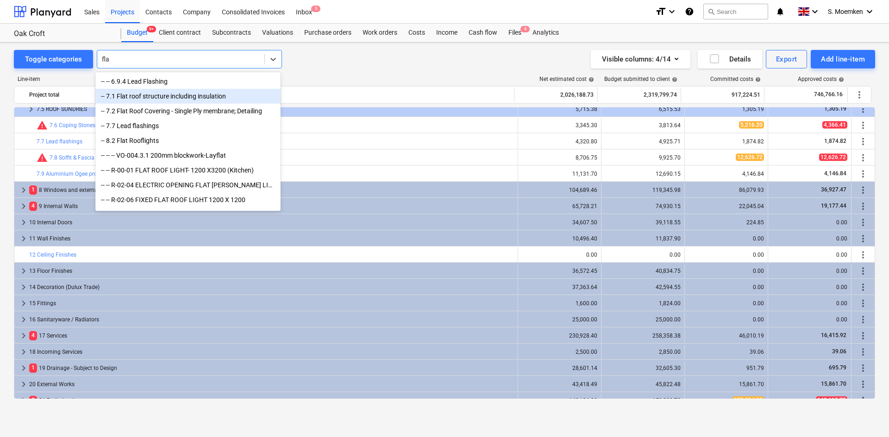
click at [136, 97] on div "-- 7.1 Flat roof structure including insulation" at bounding box center [187, 96] width 185 height 15
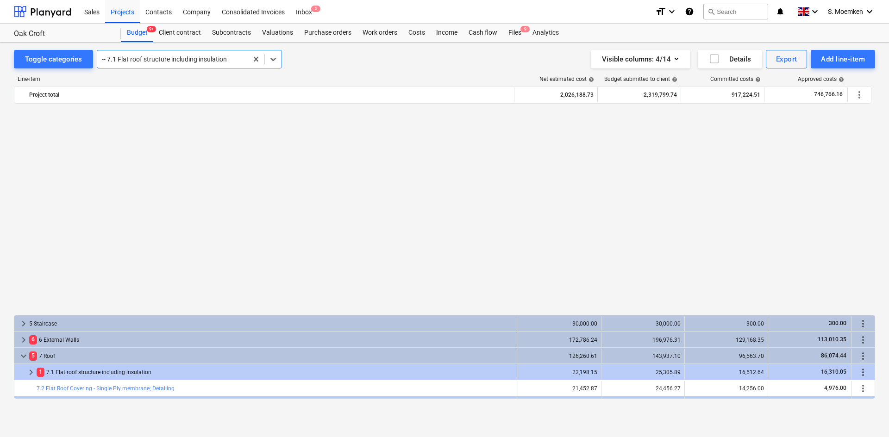
scroll to position [231, 0]
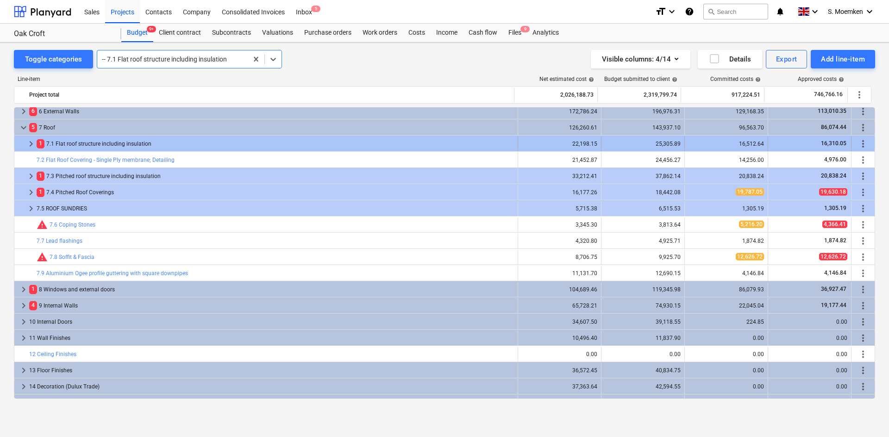
click at [31, 145] on span "keyboard_arrow_right" at bounding box center [30, 143] width 11 height 11
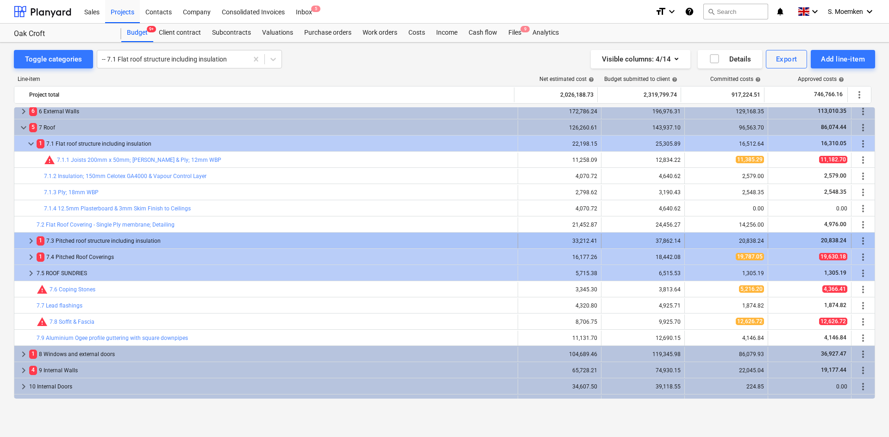
click at [31, 241] on span "keyboard_arrow_right" at bounding box center [30, 241] width 11 height 11
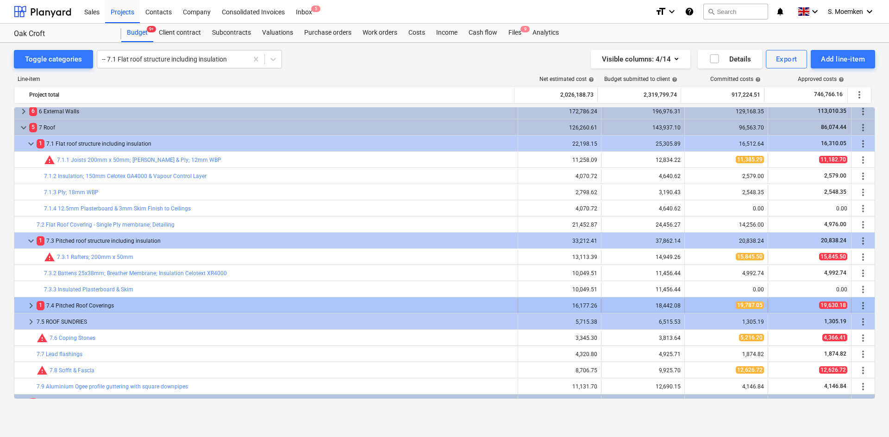
click at [29, 305] on span "keyboard_arrow_right" at bounding box center [30, 305] width 11 height 11
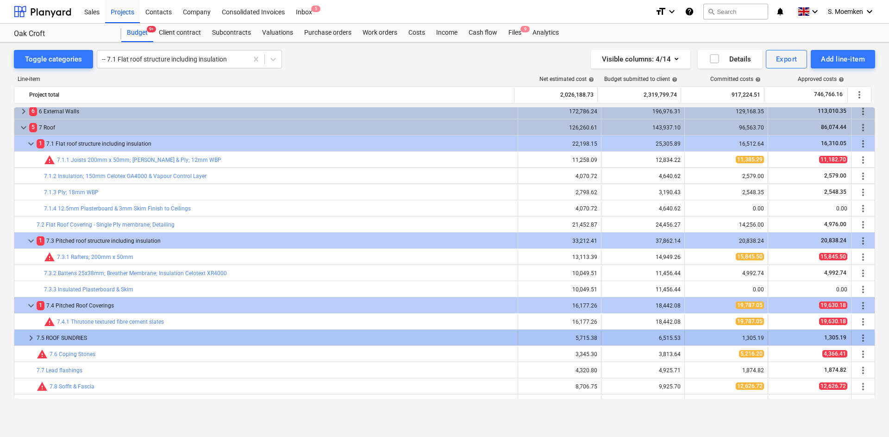
click at [28, 336] on span "keyboard_arrow_right" at bounding box center [30, 338] width 11 height 11
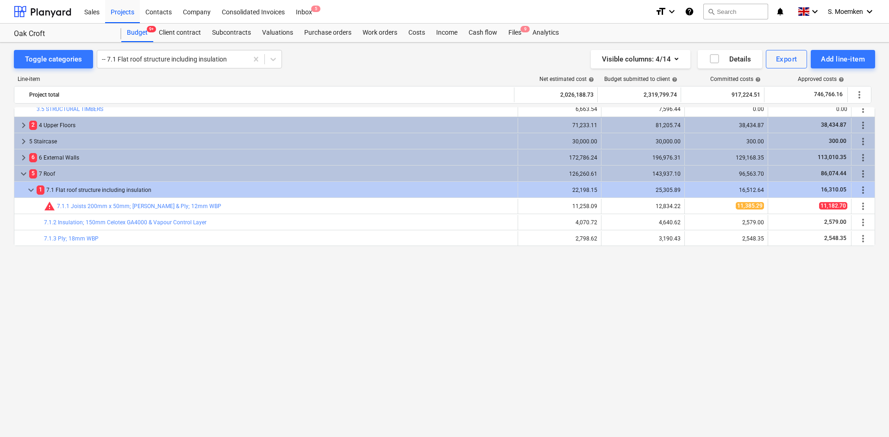
scroll to position [0, 0]
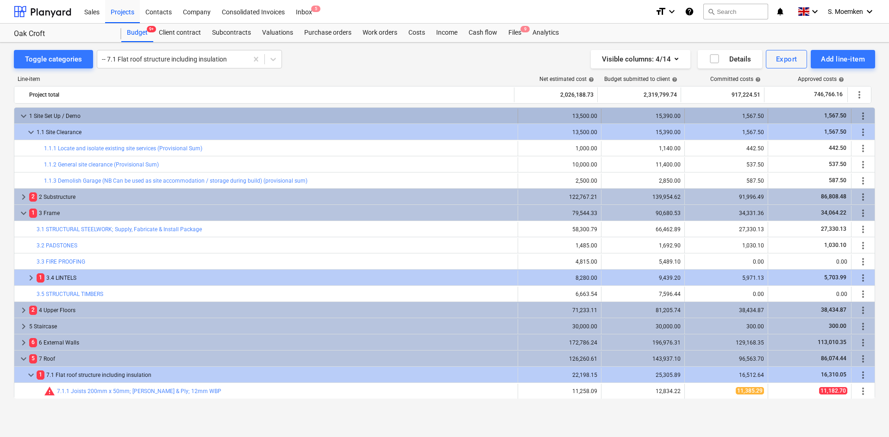
click at [23, 114] on span "keyboard_arrow_down" at bounding box center [23, 116] width 11 height 11
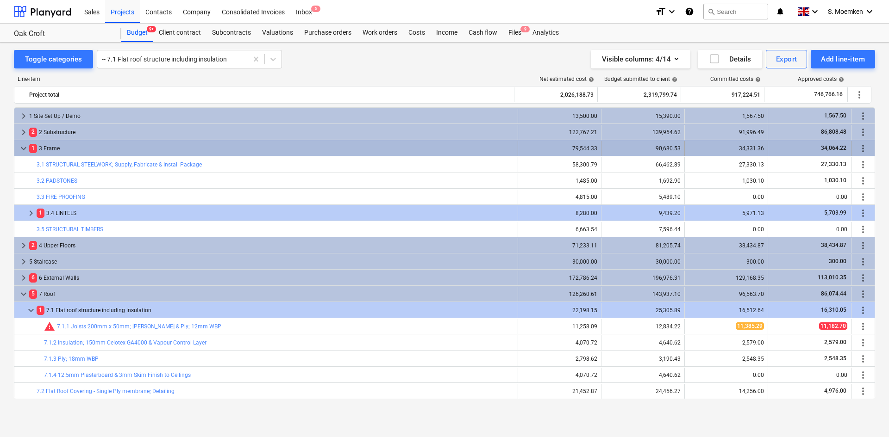
click at [22, 150] on span "keyboard_arrow_down" at bounding box center [23, 148] width 11 height 11
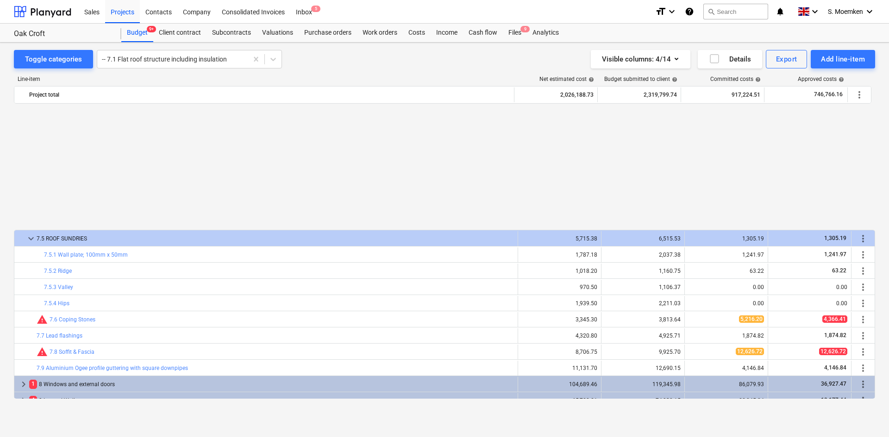
scroll to position [324, 0]
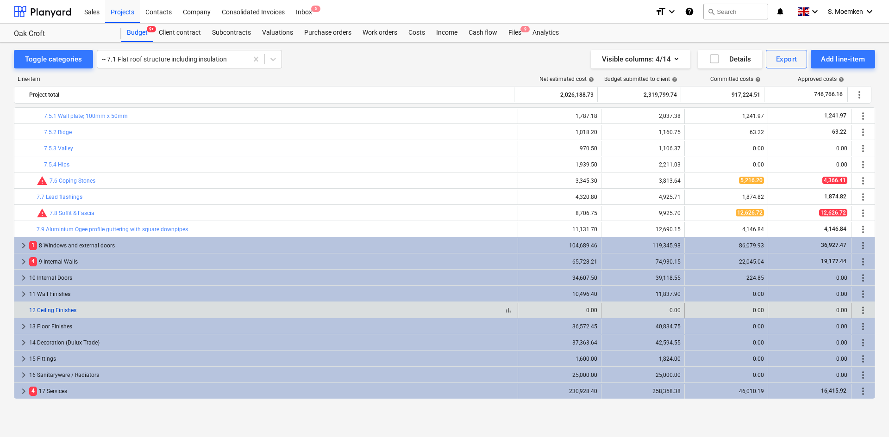
click at [48, 312] on link "12 Ceiling Finishes" at bounding box center [52, 310] width 47 height 6
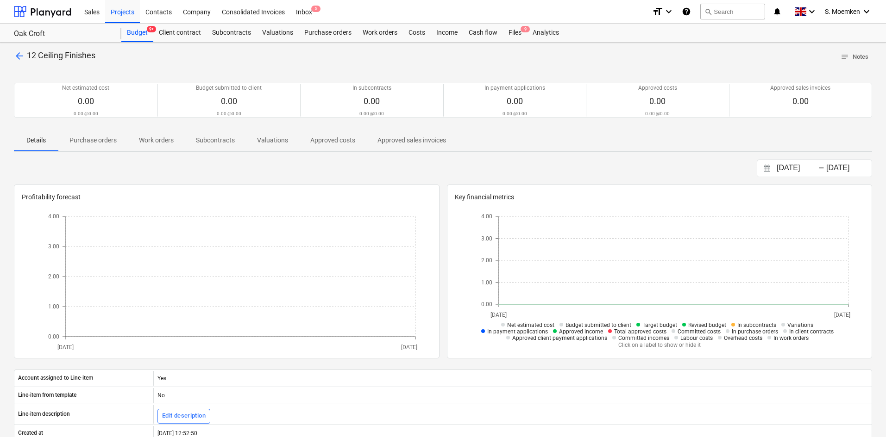
click at [26, 51] on p "arrow_back 12 Ceiling Finishes" at bounding box center [54, 56] width 81 height 12
click at [19, 56] on span "arrow_back" at bounding box center [19, 55] width 11 height 11
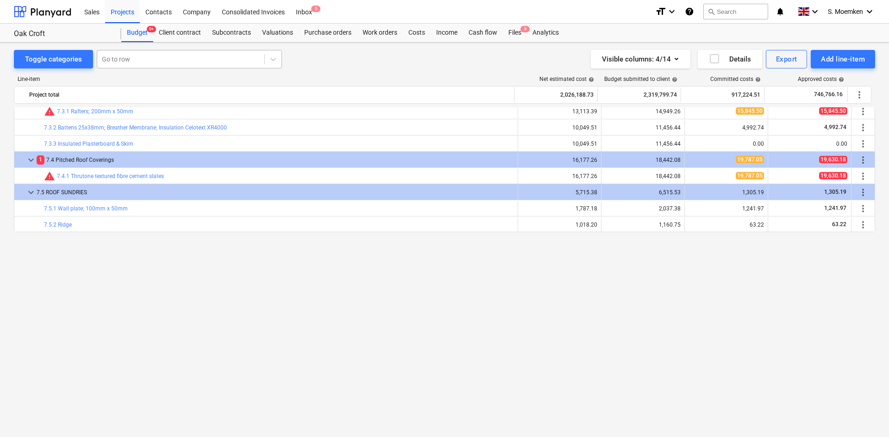
scroll to position [46, 0]
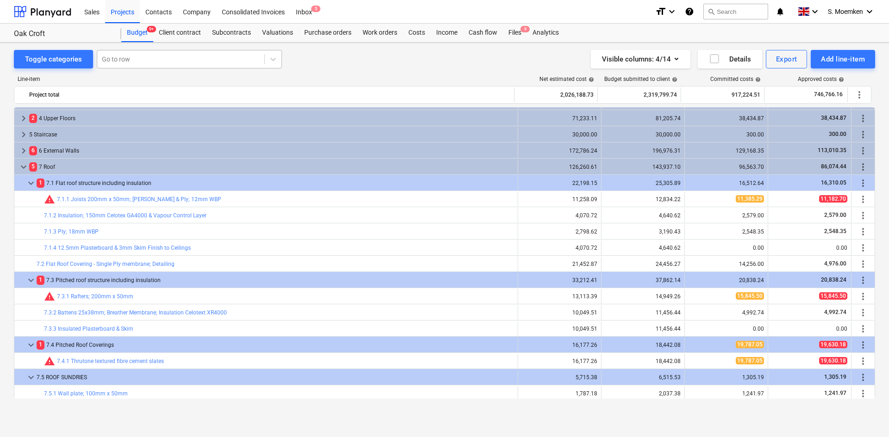
click at [144, 56] on div at bounding box center [181, 59] width 158 height 9
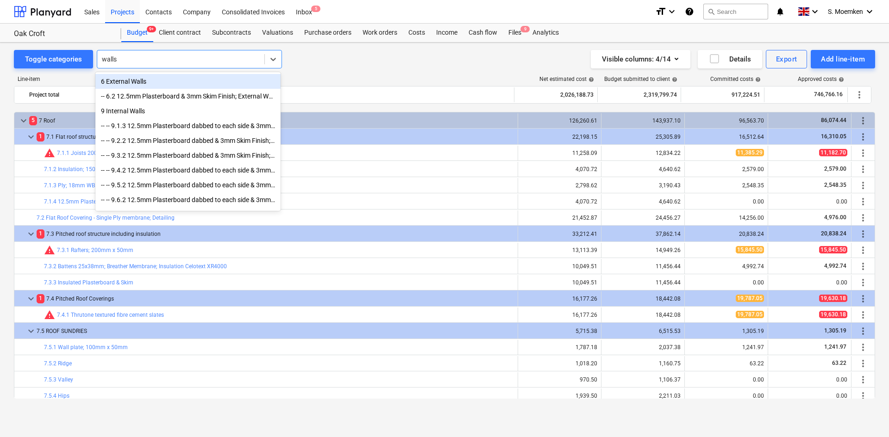
scroll to position [231, 0]
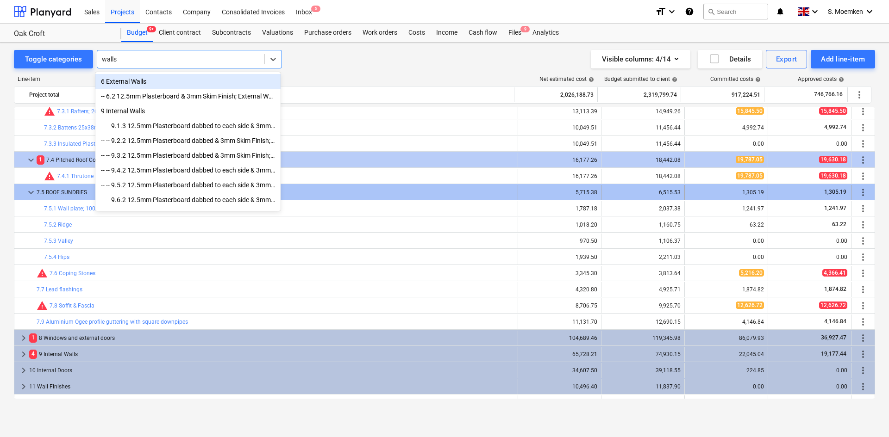
type input "walls"
click at [29, 191] on span "keyboard_arrow_down" at bounding box center [30, 192] width 11 height 11
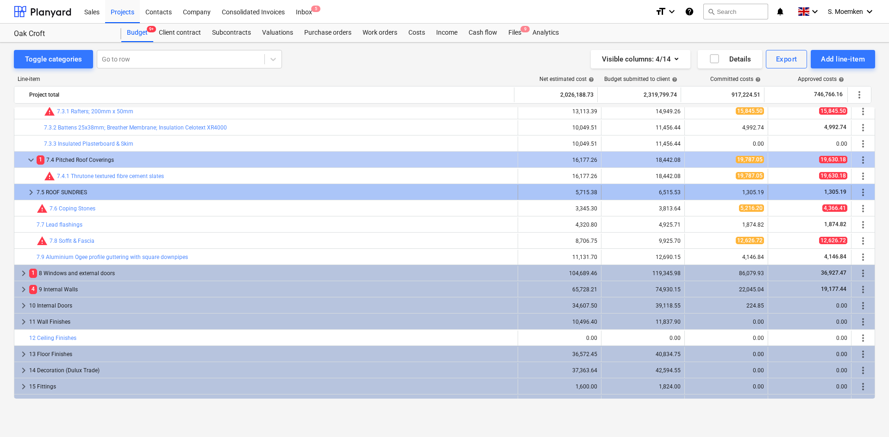
click at [30, 192] on span "keyboard_arrow_right" at bounding box center [30, 192] width 11 height 11
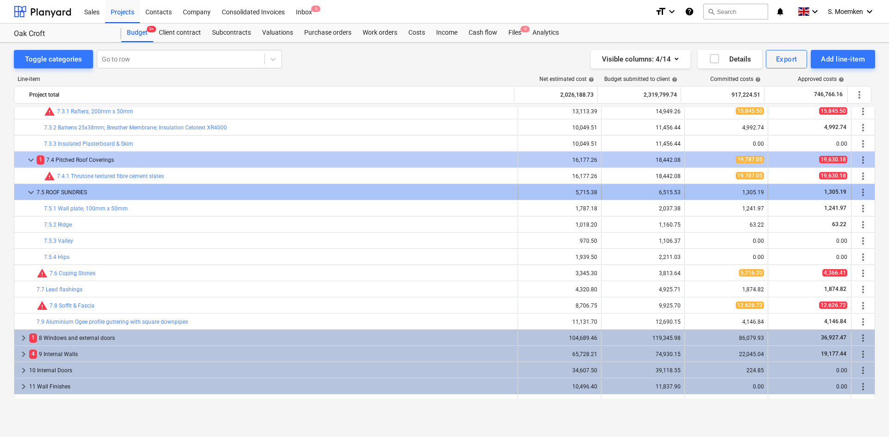
click at [25, 190] on div at bounding box center [21, 192] width 7 height 15
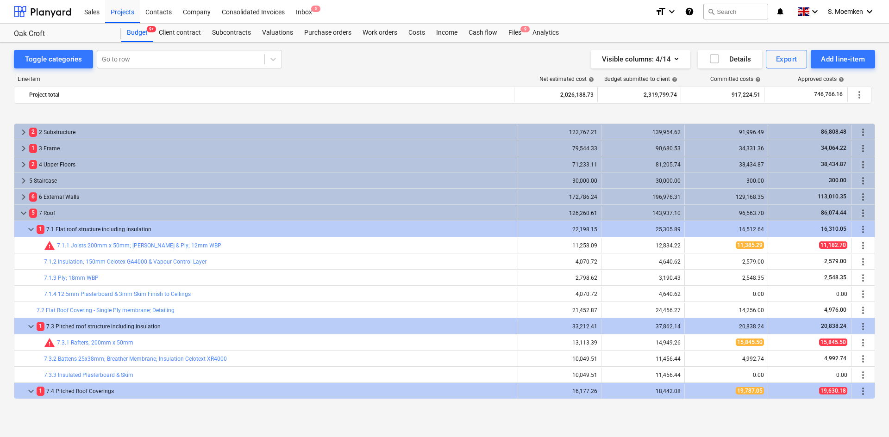
scroll to position [46, 0]
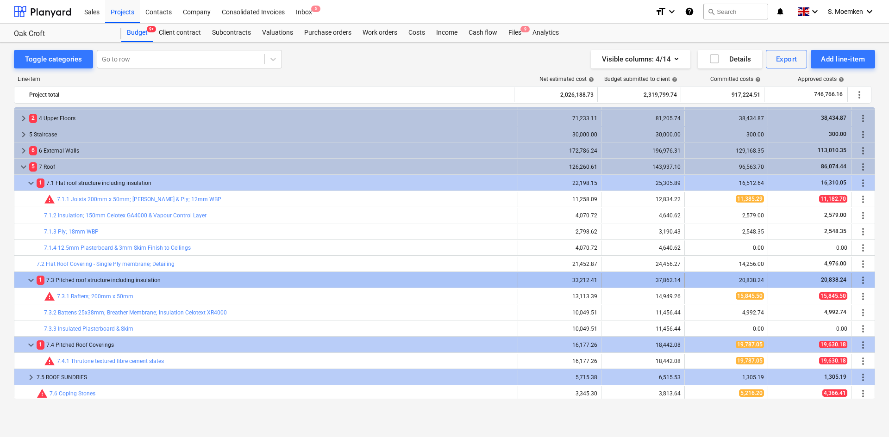
click at [31, 280] on span "keyboard_arrow_down" at bounding box center [30, 280] width 11 height 11
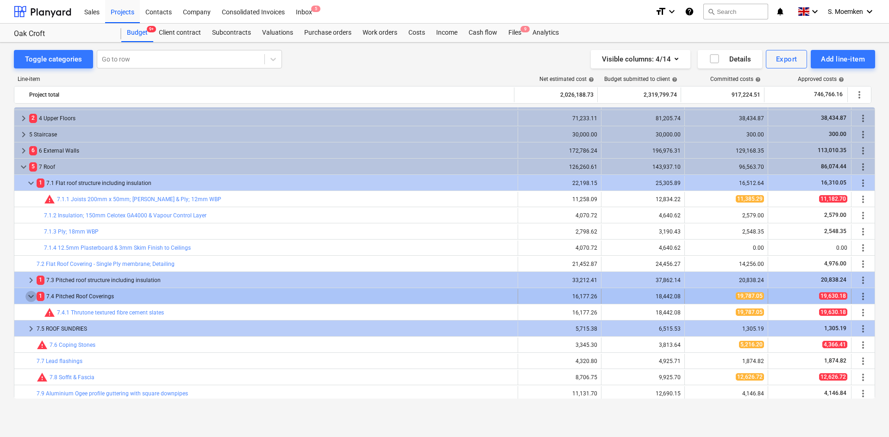
click at [29, 296] on span "keyboard_arrow_down" at bounding box center [30, 296] width 11 height 11
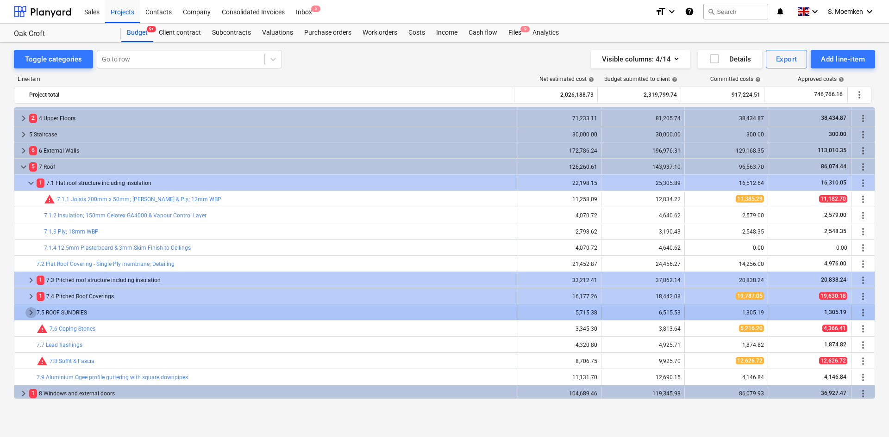
click at [30, 313] on span "keyboard_arrow_right" at bounding box center [30, 312] width 11 height 11
